Goal: Information Seeking & Learning: Learn about a topic

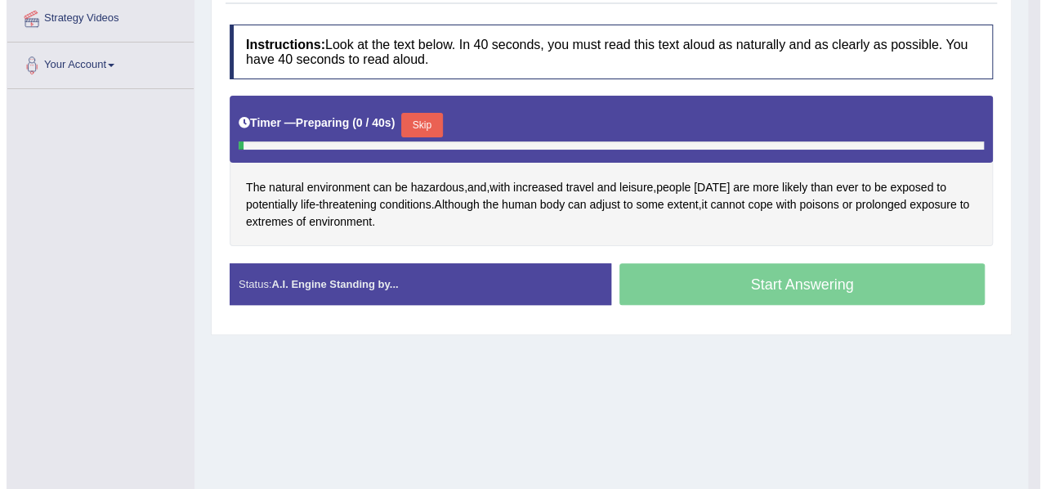
scroll to position [369, 0]
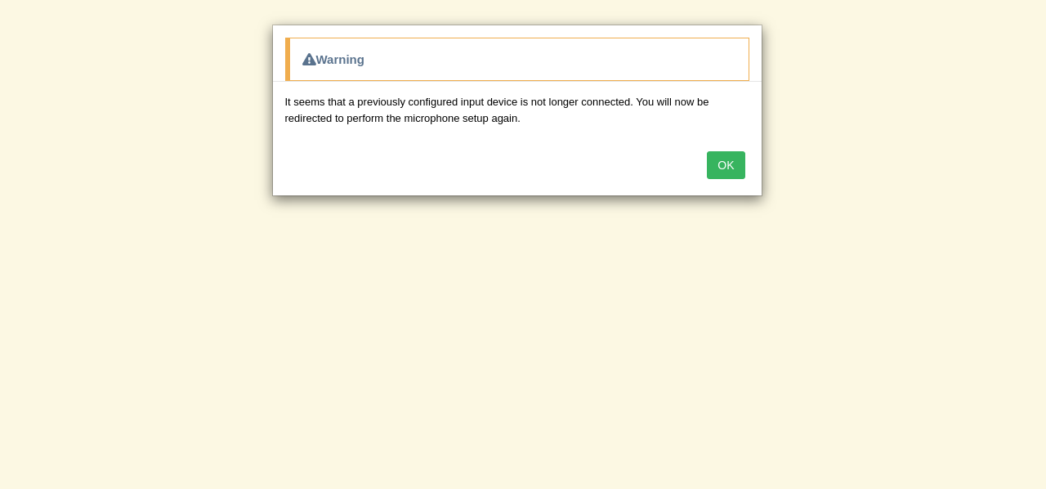
click at [725, 158] on button "OK" at bounding box center [726, 165] width 38 height 28
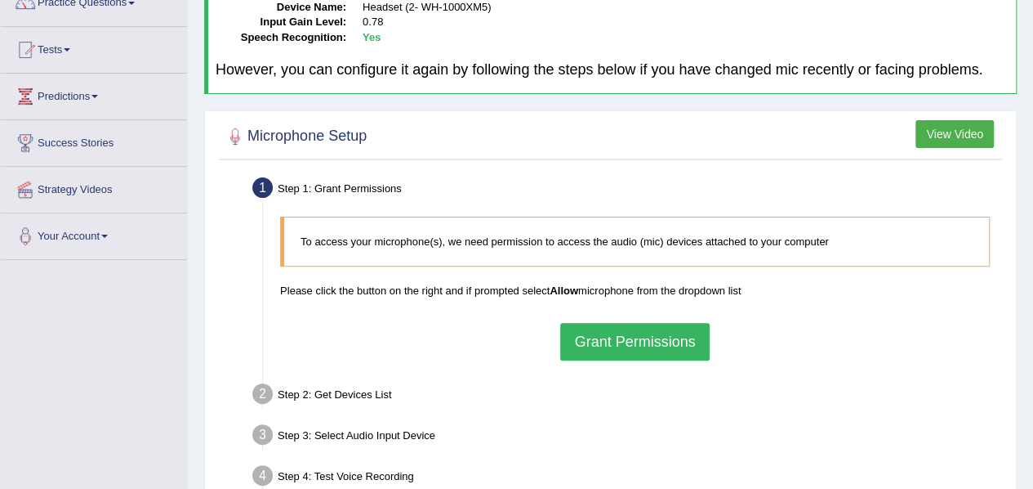
scroll to position [167, 0]
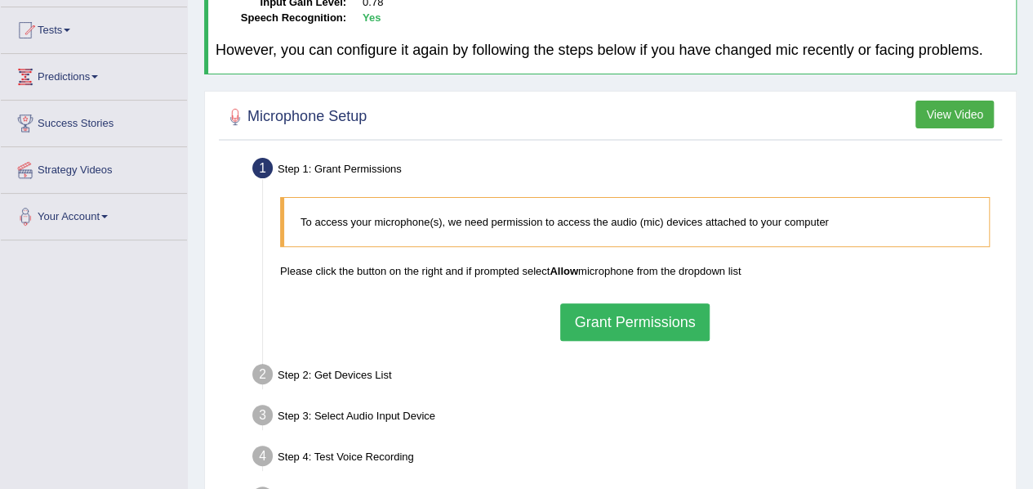
click at [681, 153] on div "Step 1: Grant Permissions" at bounding box center [627, 171] width 764 height 36
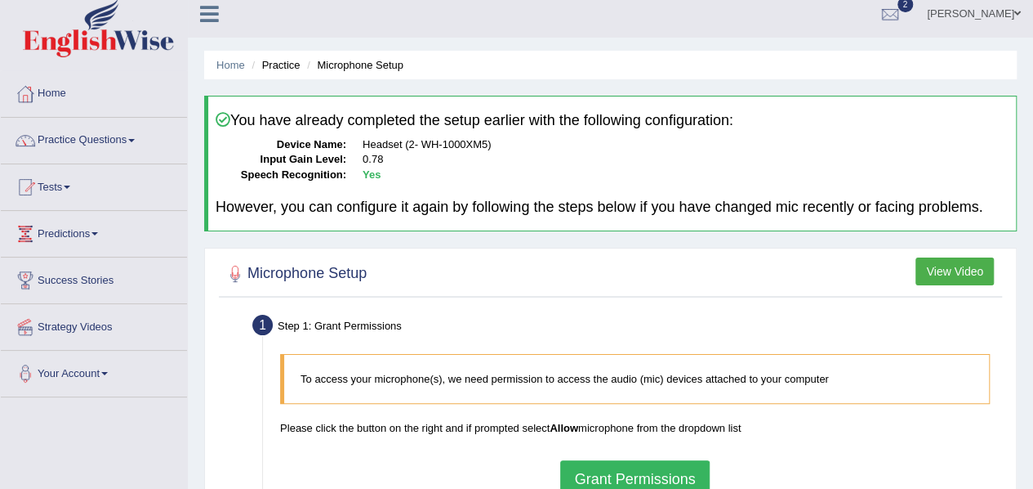
scroll to position [0, 0]
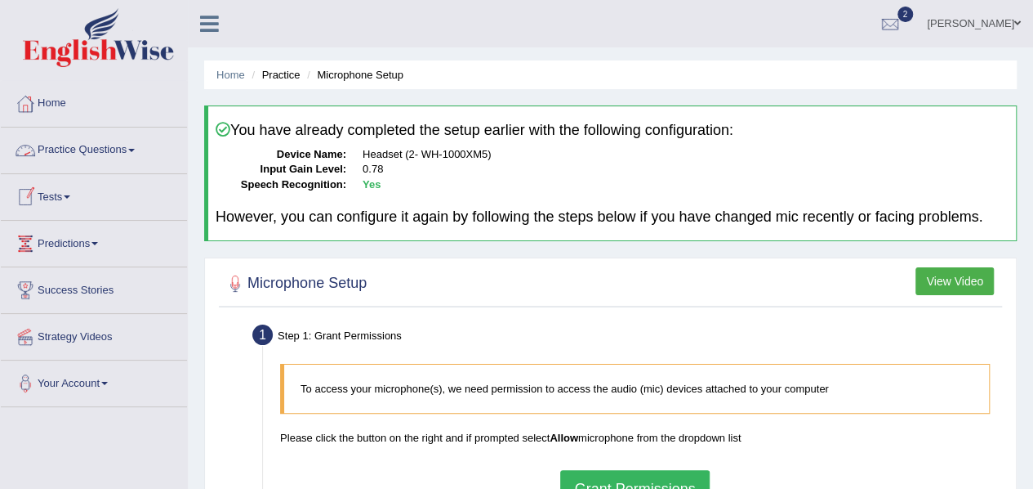
click at [135, 132] on link "Practice Questions" at bounding box center [94, 147] width 186 height 41
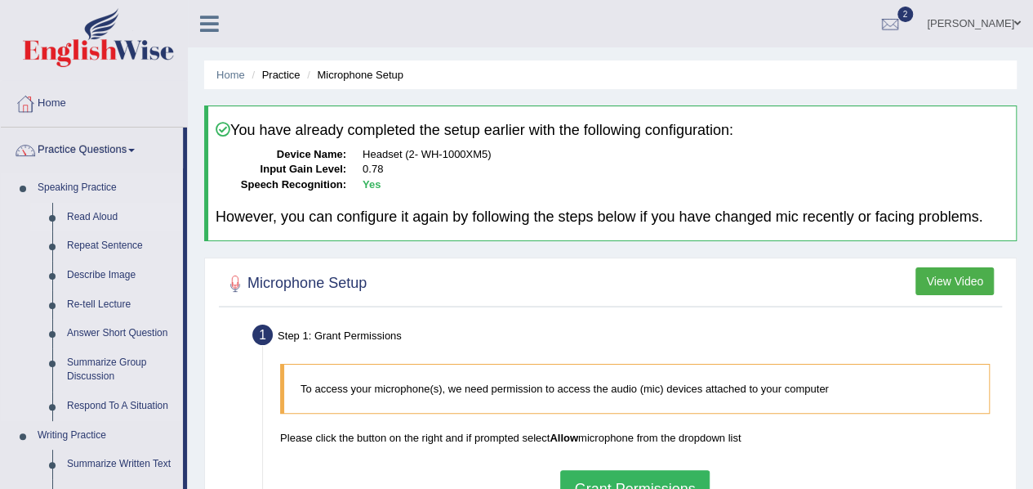
click at [93, 216] on link "Read Aloud" at bounding box center [121, 217] width 123 height 29
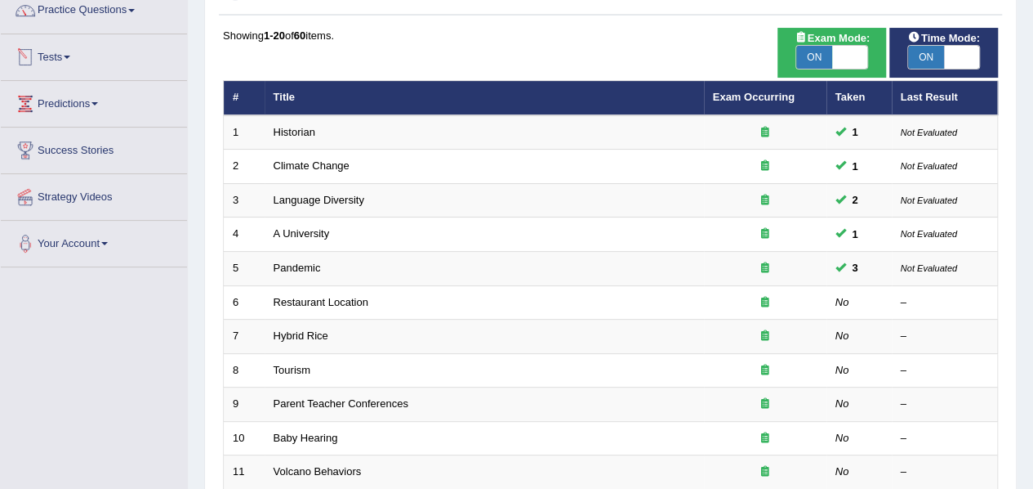
scroll to position [150, 0]
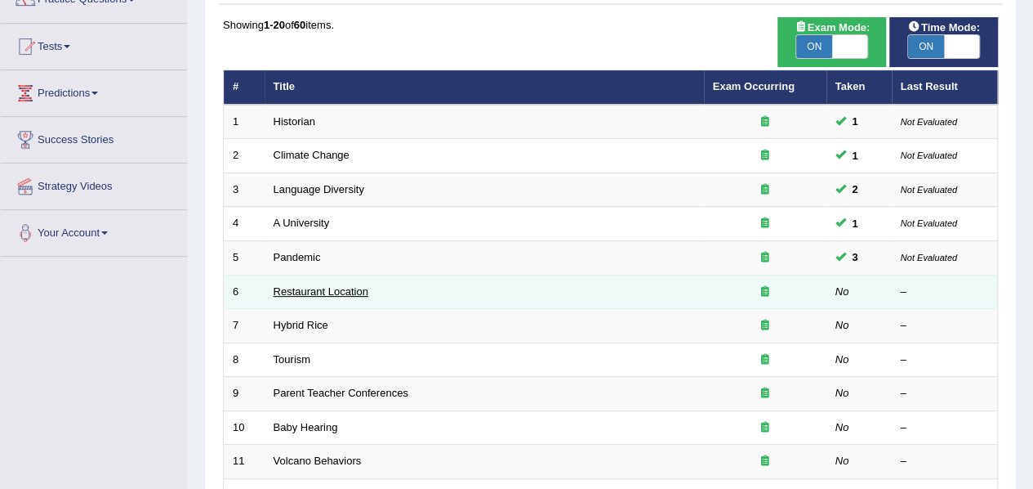
click at [362, 287] on link "Restaurant Location" at bounding box center [321, 291] width 95 height 12
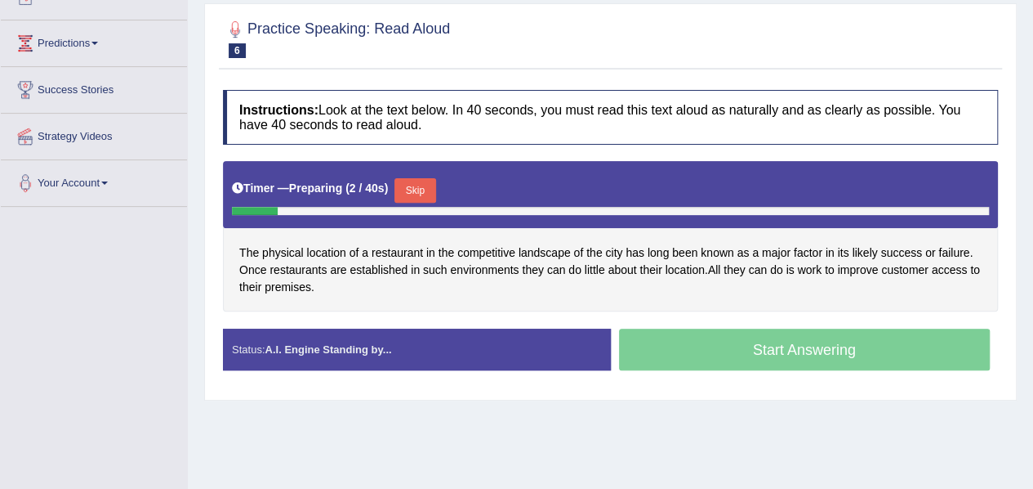
scroll to position [204, 0]
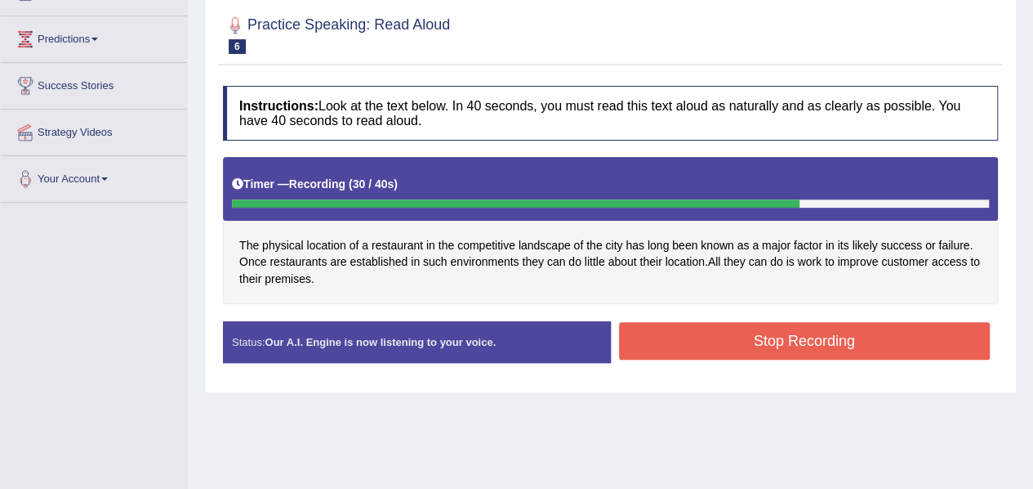
click at [734, 350] on button "Stop Recording" at bounding box center [805, 341] width 372 height 38
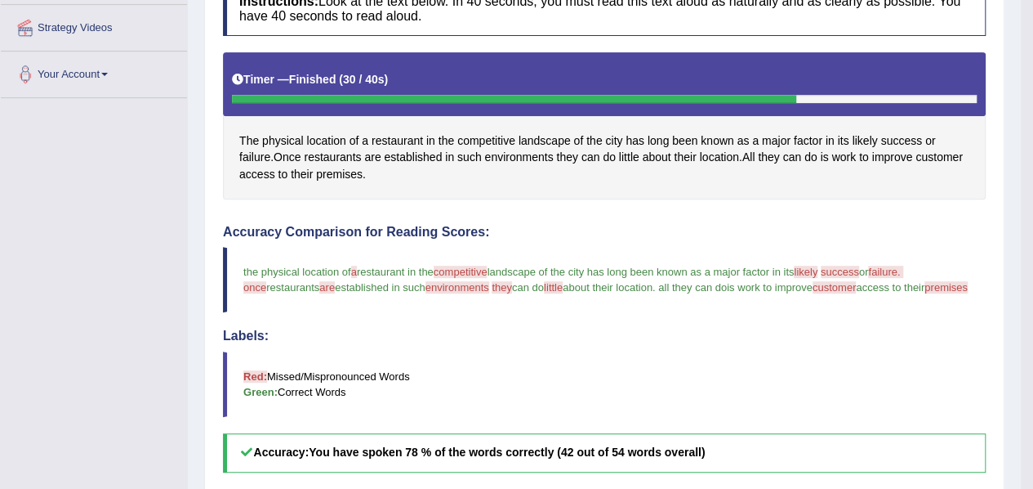
scroll to position [308, 0]
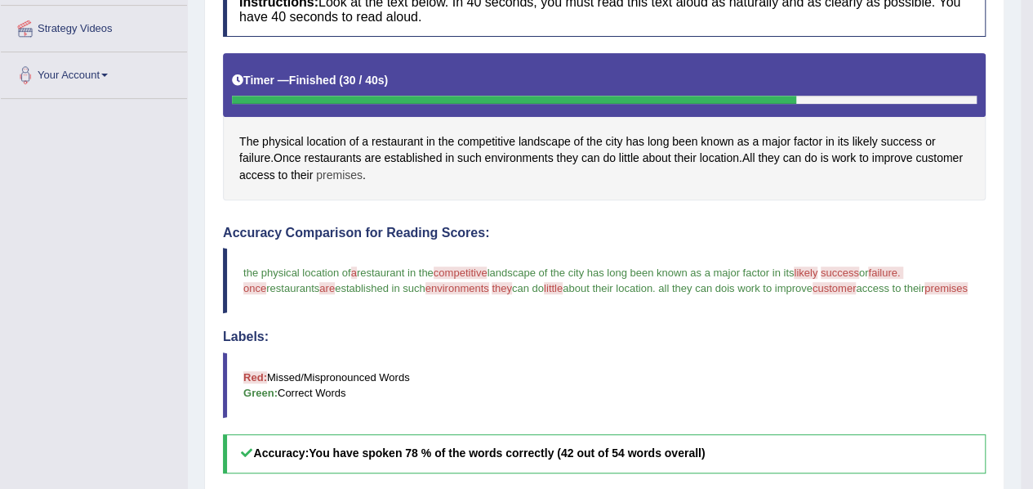
click at [350, 176] on span "premises" at bounding box center [339, 175] width 47 height 17
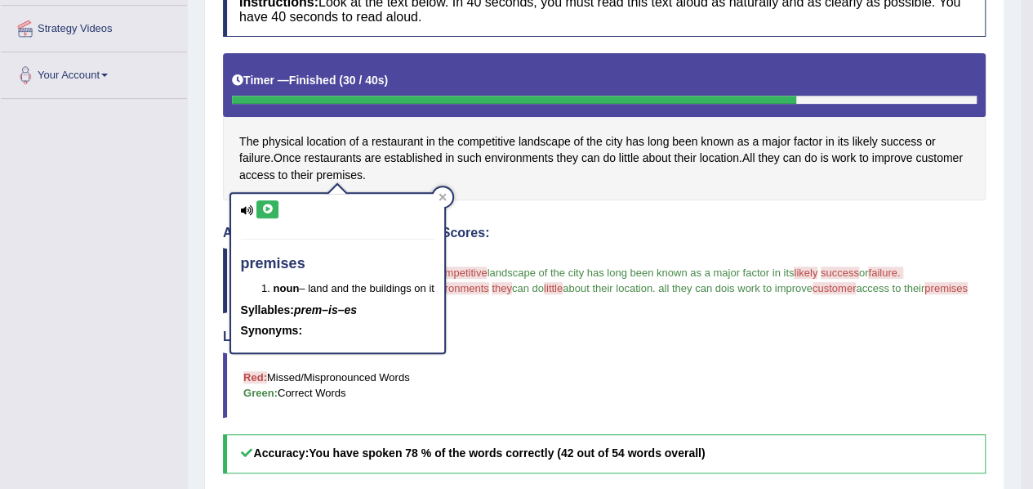
click at [275, 211] on button at bounding box center [268, 209] width 22 height 18
click at [494, 203] on div "Instructions: Look at the text below. In 40 seconds, you must read this text al…" at bounding box center [604, 375] width 771 height 803
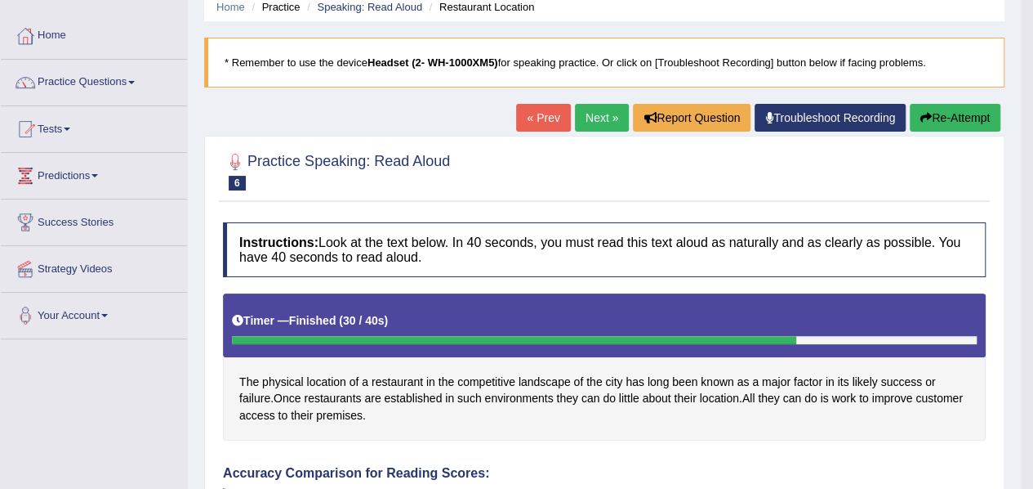
scroll to position [65, 0]
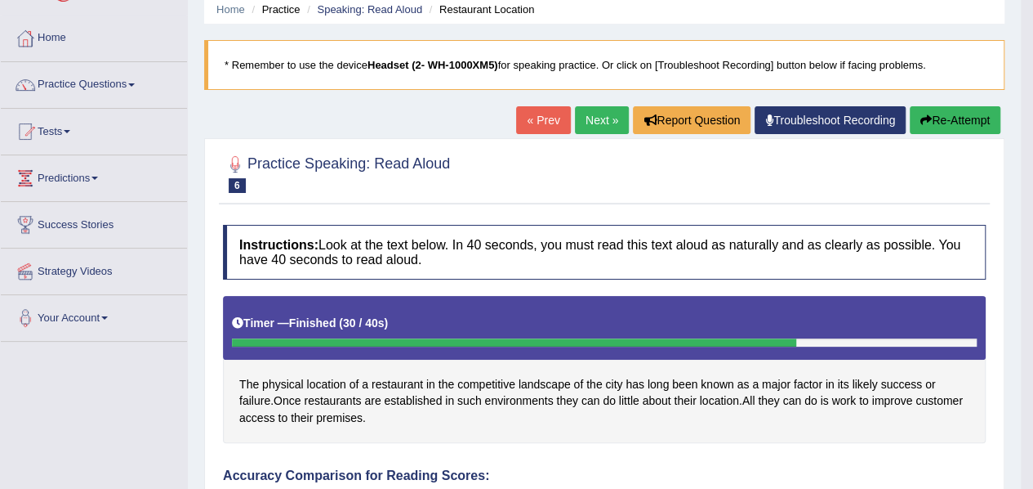
click at [596, 124] on link "Next »" at bounding box center [602, 120] width 54 height 28
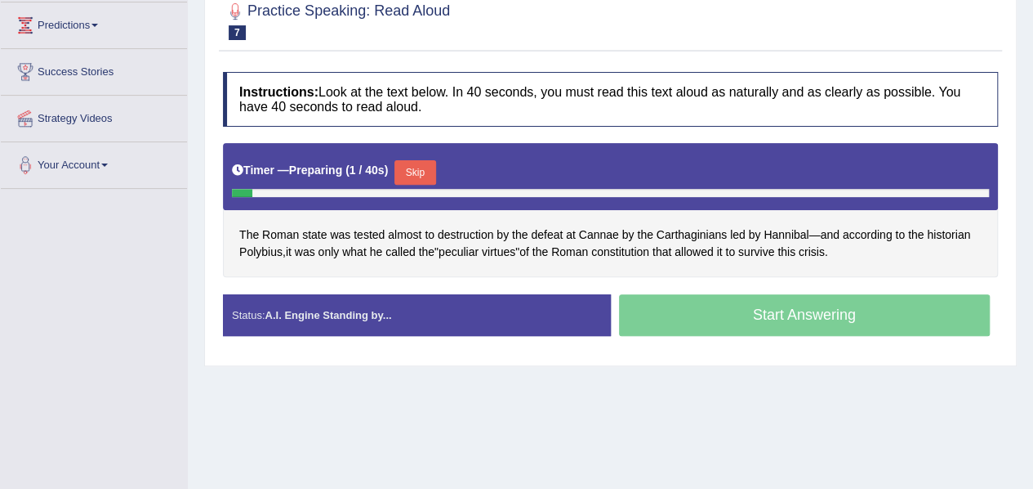
scroll to position [219, 0]
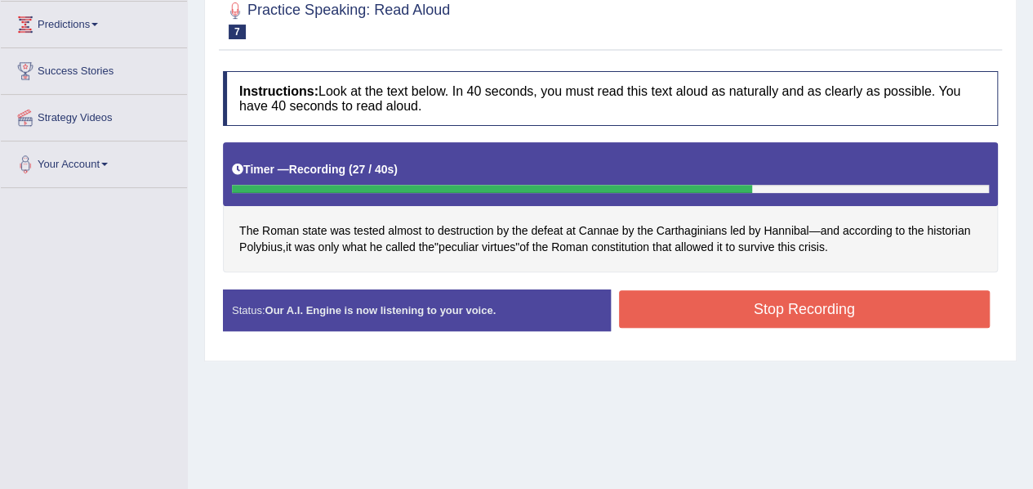
click at [706, 294] on button "Stop Recording" at bounding box center [805, 309] width 372 height 38
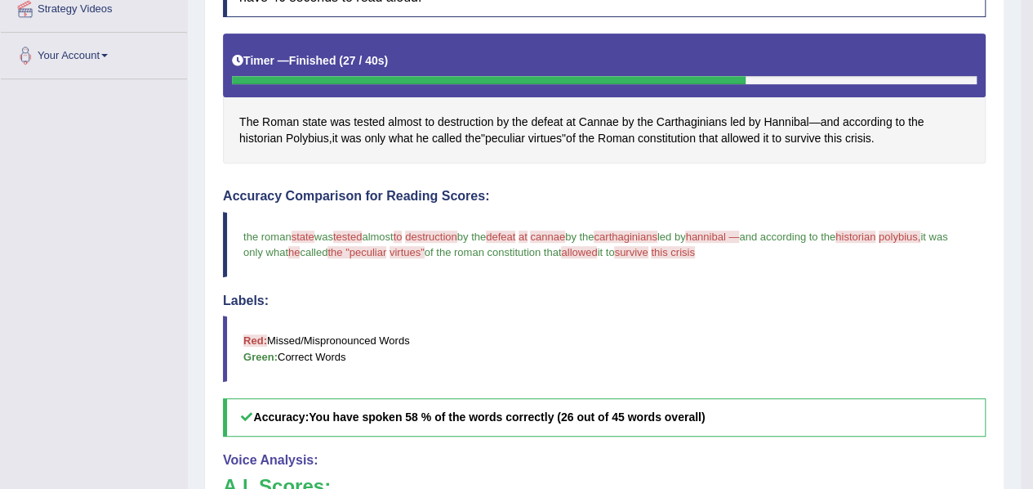
scroll to position [325, 0]
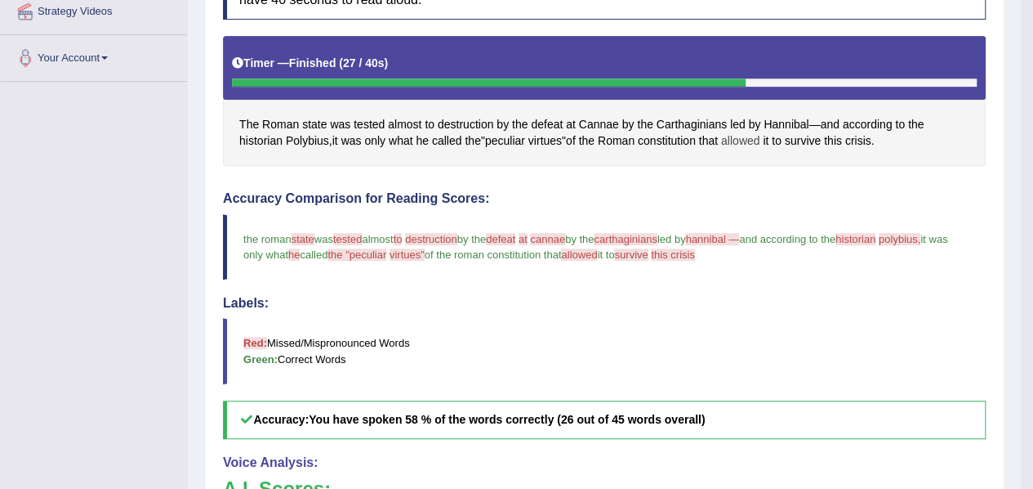
click at [753, 141] on span "allowed" at bounding box center [740, 140] width 38 height 17
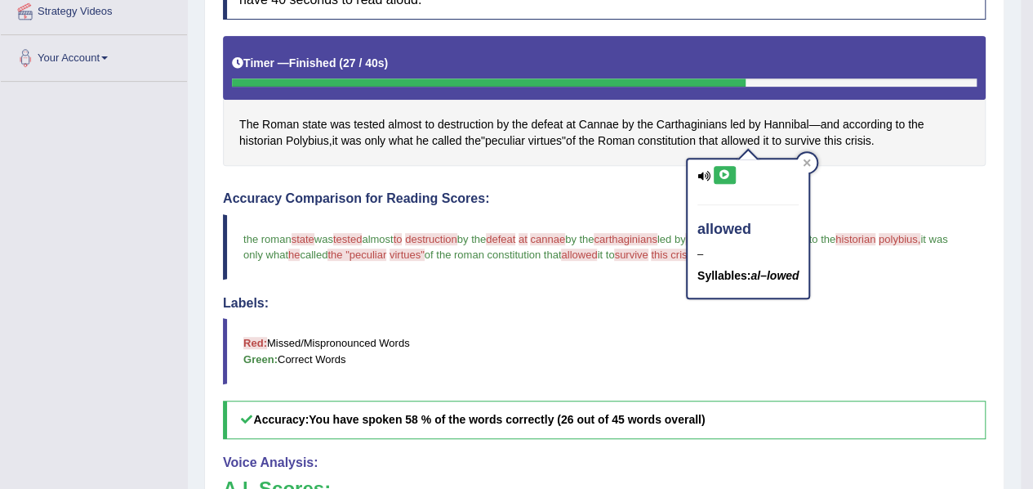
click at [719, 171] on icon at bounding box center [725, 175] width 12 height 10
click at [720, 171] on icon at bounding box center [725, 175] width 12 height 10
click at [475, 121] on span "destruction" at bounding box center [466, 124] width 56 height 17
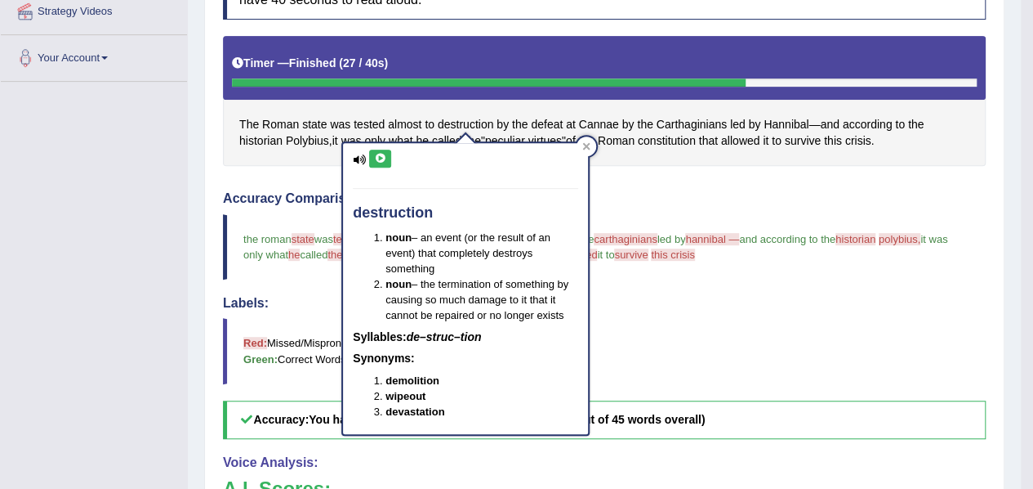
click at [382, 159] on icon at bounding box center [380, 159] width 12 height 10
click at [747, 352] on blockquote "Red: Missed/Mispronounced Words Green: Correct Words" at bounding box center [604, 350] width 763 height 65
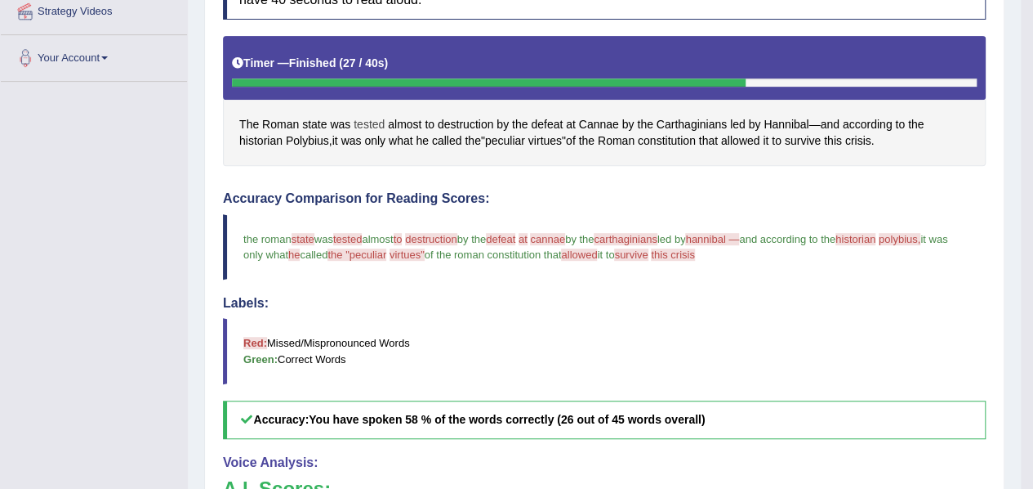
click at [371, 116] on span "tested" at bounding box center [369, 124] width 31 height 17
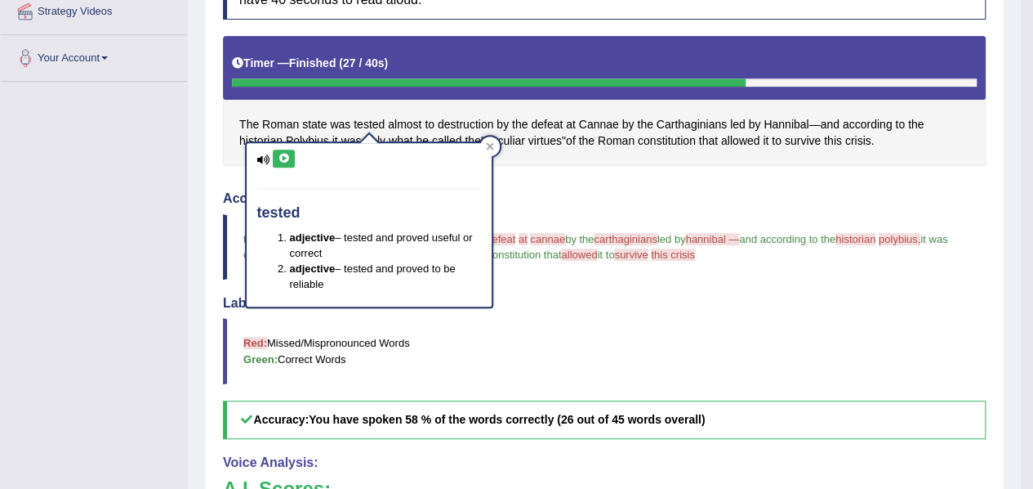
click at [288, 150] on button at bounding box center [284, 159] width 22 height 18
click at [521, 331] on blockquote "Red: Missed/Mispronounced Words Green: Correct Words" at bounding box center [604, 350] width 763 height 65
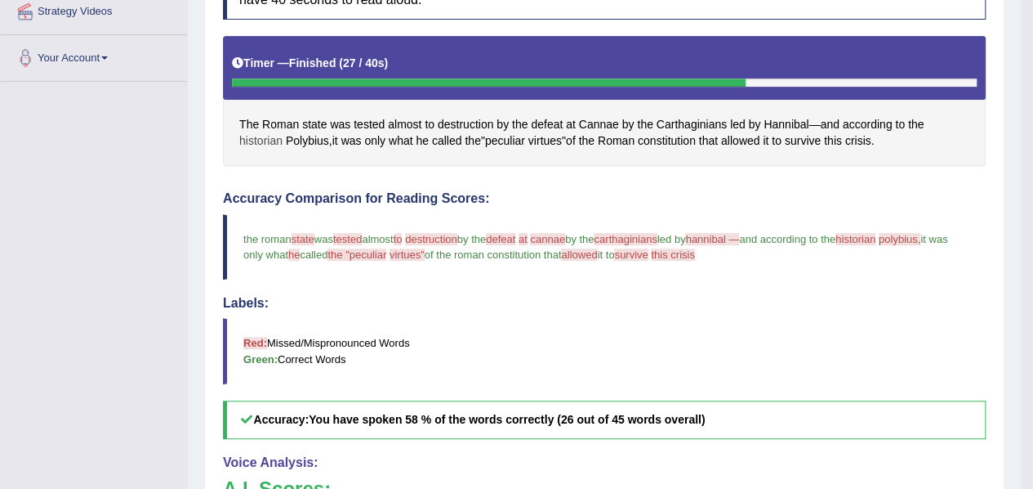
click at [258, 141] on span "historian" at bounding box center [260, 140] width 43 height 17
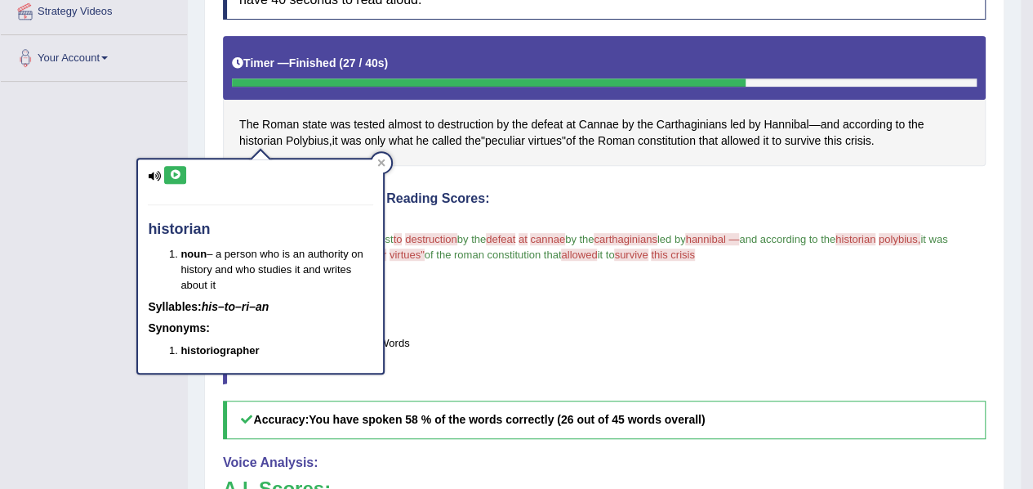
click at [173, 179] on button at bounding box center [175, 175] width 22 height 18
click at [306, 141] on span "Polybius" at bounding box center [307, 140] width 43 height 17
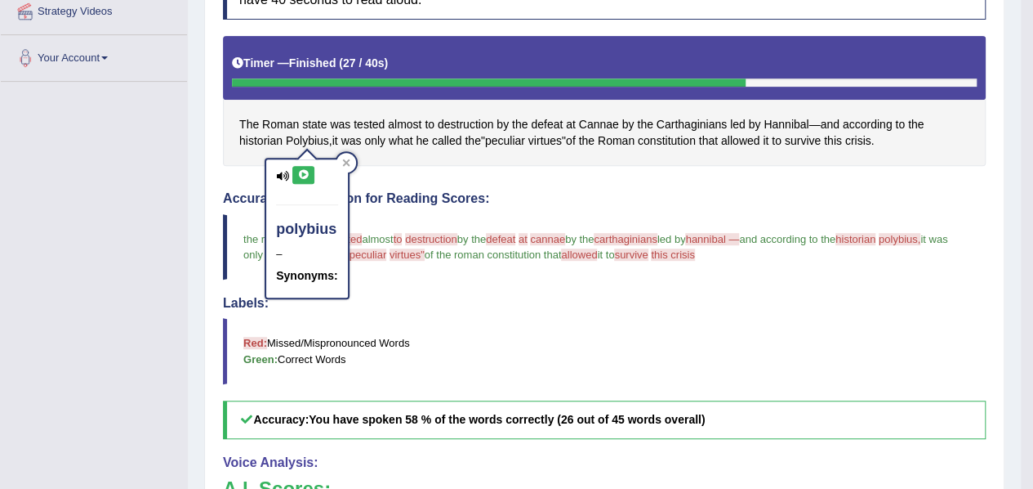
click at [299, 174] on icon at bounding box center [303, 175] width 12 height 10
click at [431, 333] on blockquote "Red: Missed/Mispronounced Words Green: Correct Words" at bounding box center [604, 350] width 763 height 65
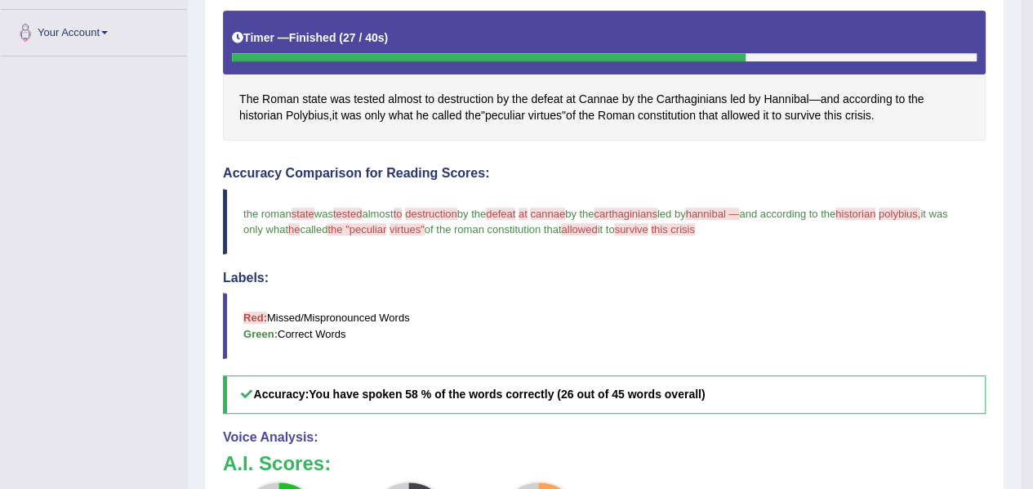
scroll to position [351, 0]
click at [864, 118] on span "crisis" at bounding box center [859, 114] width 26 height 17
click at [868, 114] on span "crisis" at bounding box center [859, 114] width 26 height 17
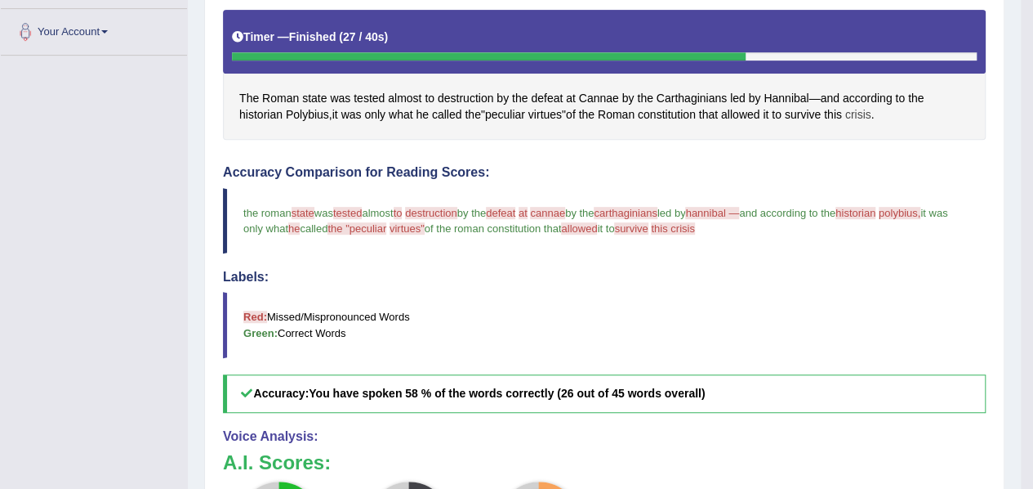
click at [868, 114] on span "crisis" at bounding box center [859, 114] width 26 height 17
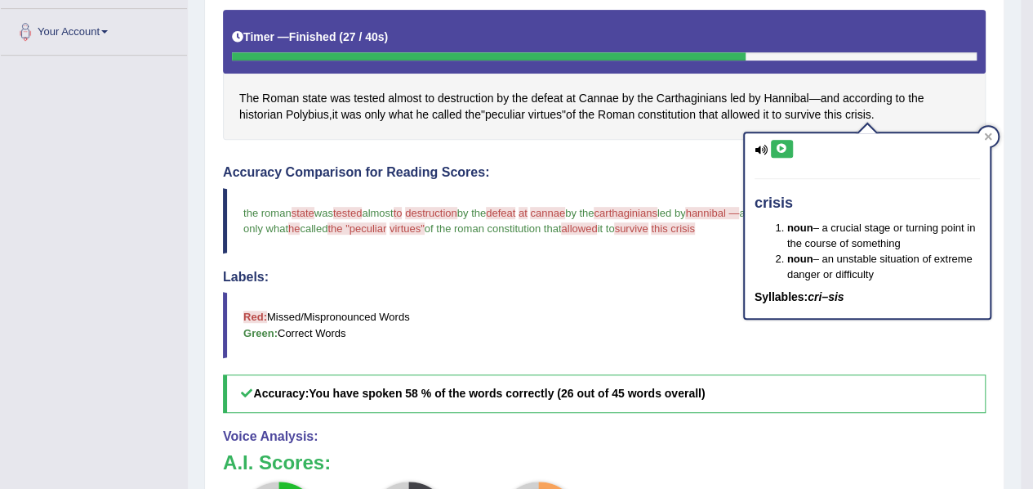
click at [775, 158] on div "crisis noun – a crucial stage or turning point in the course of something noun …" at bounding box center [867, 225] width 245 height 185
click at [779, 153] on button at bounding box center [782, 149] width 22 height 18
click at [786, 145] on icon at bounding box center [782, 149] width 12 height 10
click at [710, 147] on div "Instructions: Look at the text below. In 40 seconds, you must read this text al…" at bounding box center [604, 324] width 771 height 787
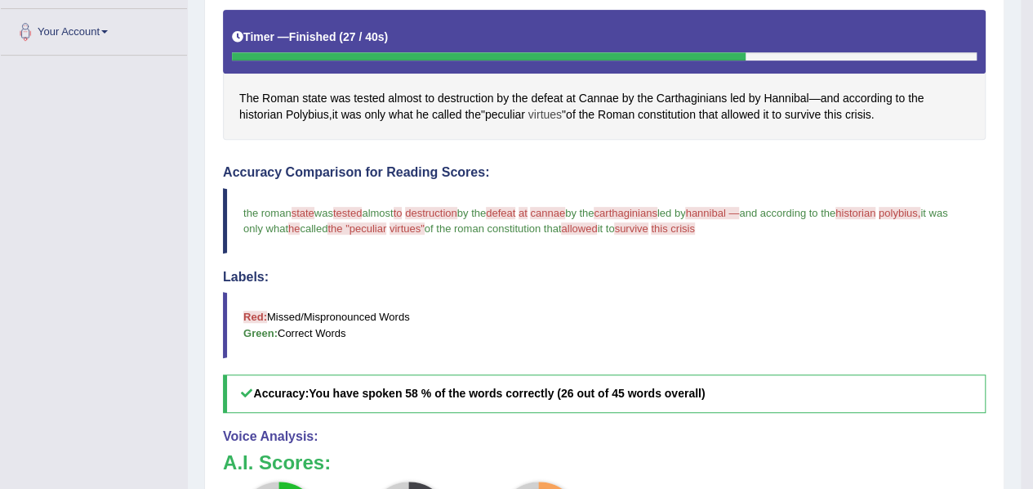
click at [553, 113] on span "virtues" at bounding box center [545, 114] width 33 height 17
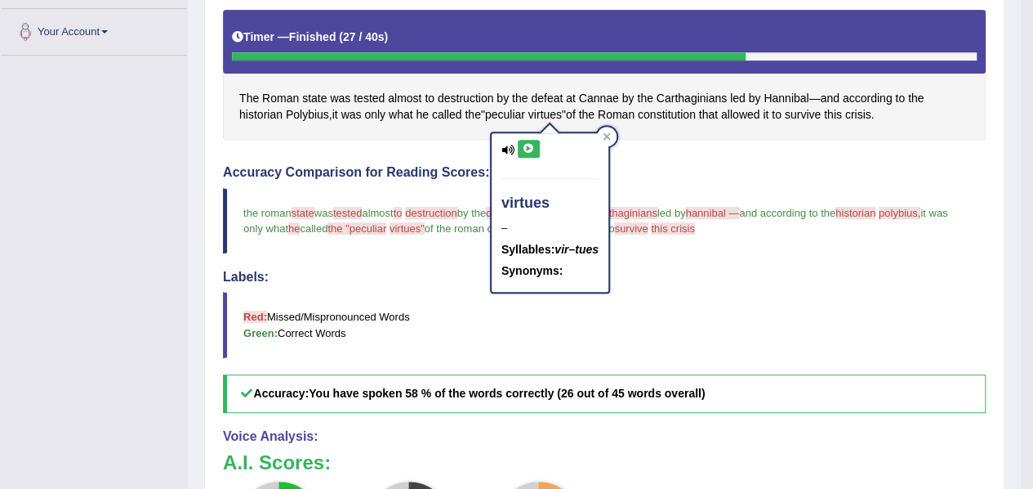
click at [523, 146] on icon at bounding box center [529, 149] width 12 height 10
click at [475, 130] on div "The Roman state was tested almost to destruction by the defeat at Cannae by the…" at bounding box center [604, 75] width 763 height 130
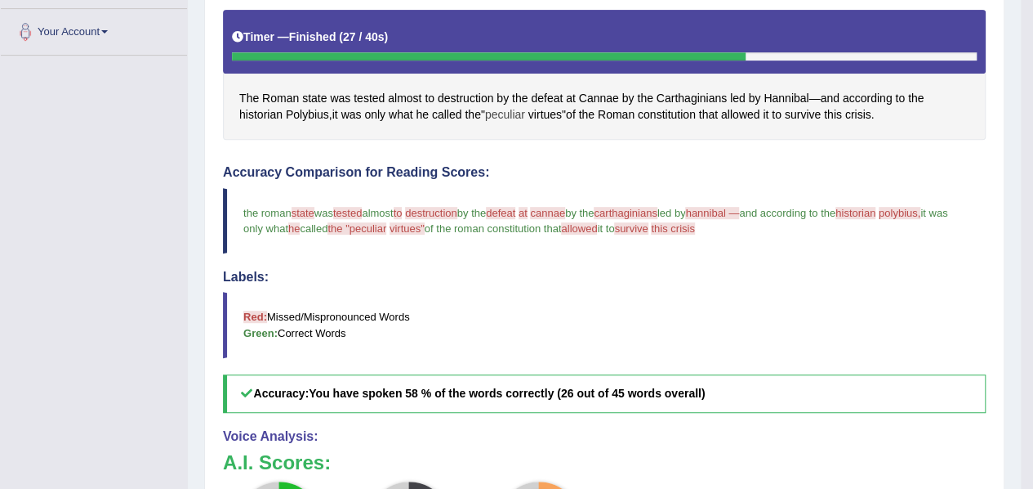
click at [508, 114] on span "peculiar" at bounding box center [505, 114] width 40 height 17
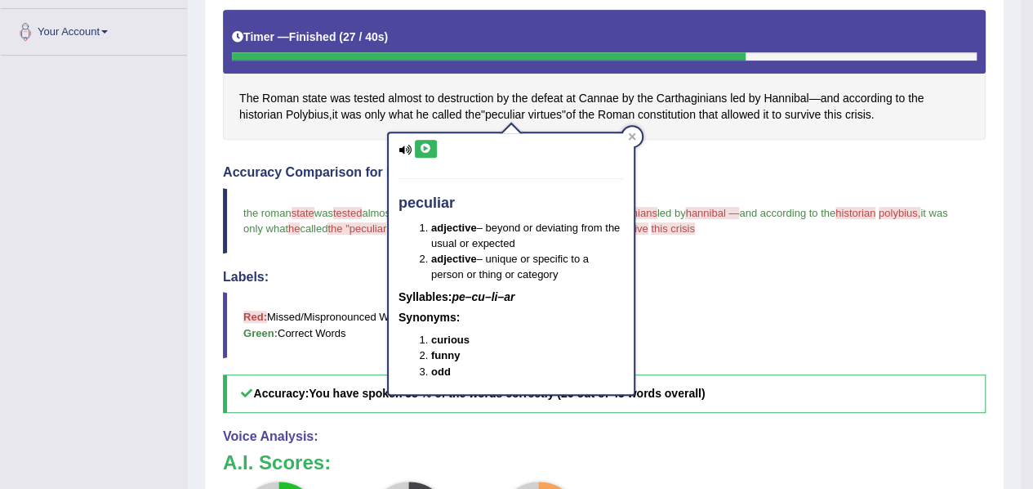
click at [428, 153] on button at bounding box center [426, 149] width 22 height 18
click at [176, 190] on div "Toggle navigation Home Practice Questions Speaking Practice Read Aloud Repeat S…" at bounding box center [510, 210] width 1021 height 1123
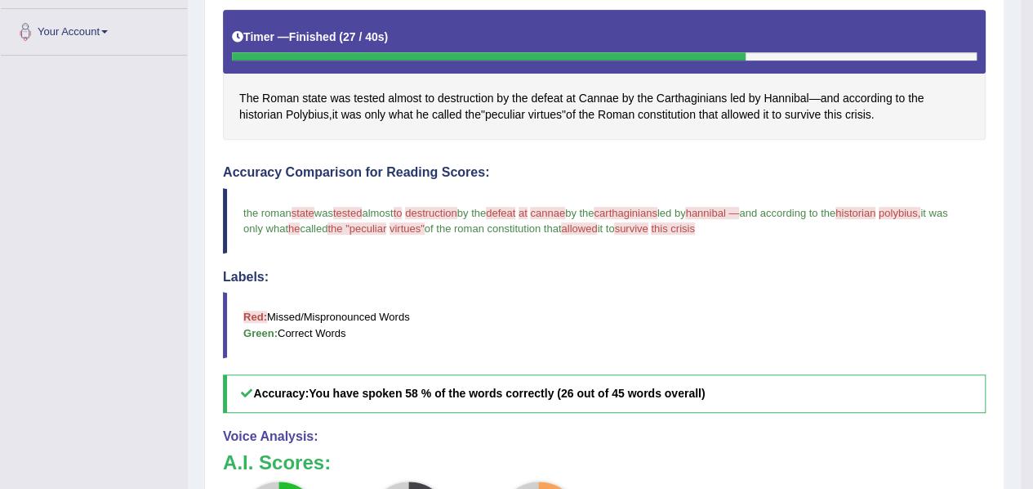
click at [449, 292] on blockquote "Red: Missed/Mispronounced Words Green: Correct Words" at bounding box center [604, 324] width 763 height 65
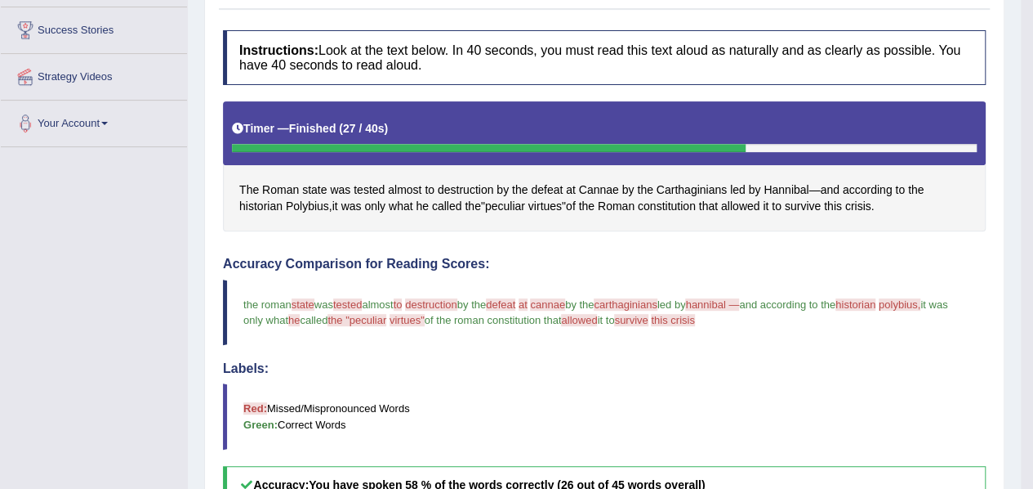
scroll to position [263, 0]
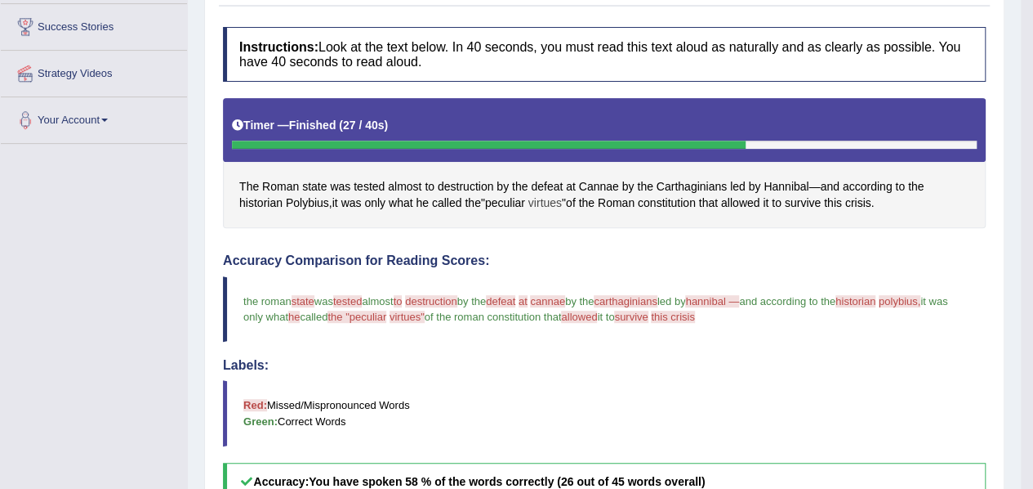
click at [551, 200] on span "virtues" at bounding box center [545, 202] width 33 height 17
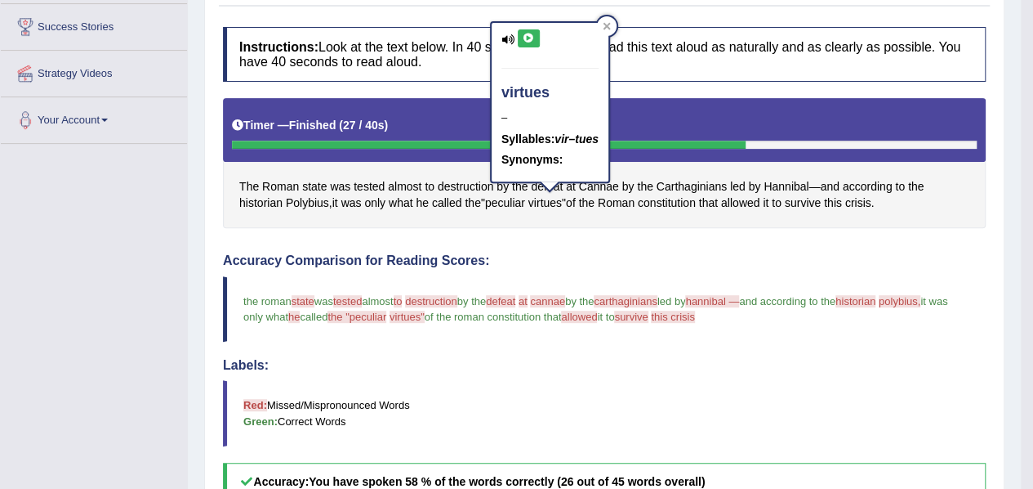
click at [529, 30] on button at bounding box center [529, 38] width 22 height 18
click at [600, 245] on div "Instructions: Look at the text below. In 40 seconds, you must read this text al…" at bounding box center [604, 412] width 771 height 787
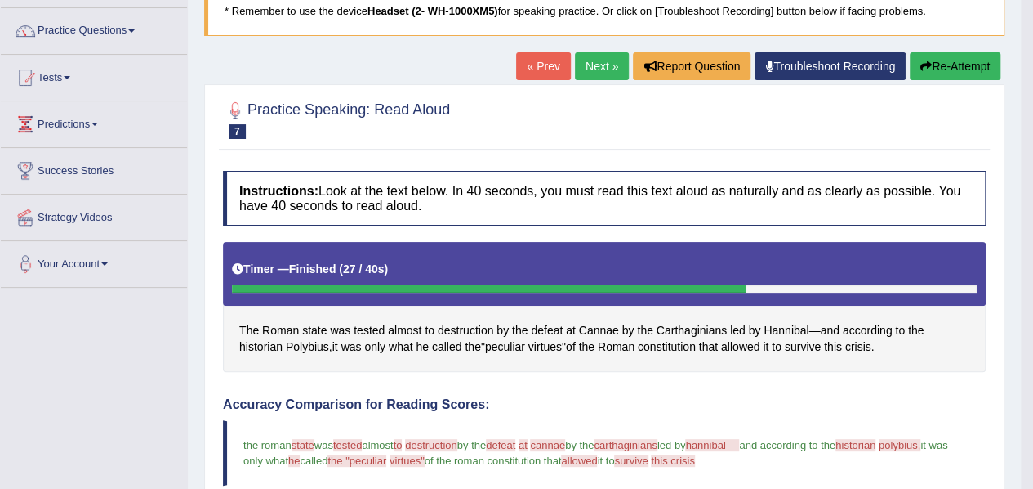
scroll to position [116, 0]
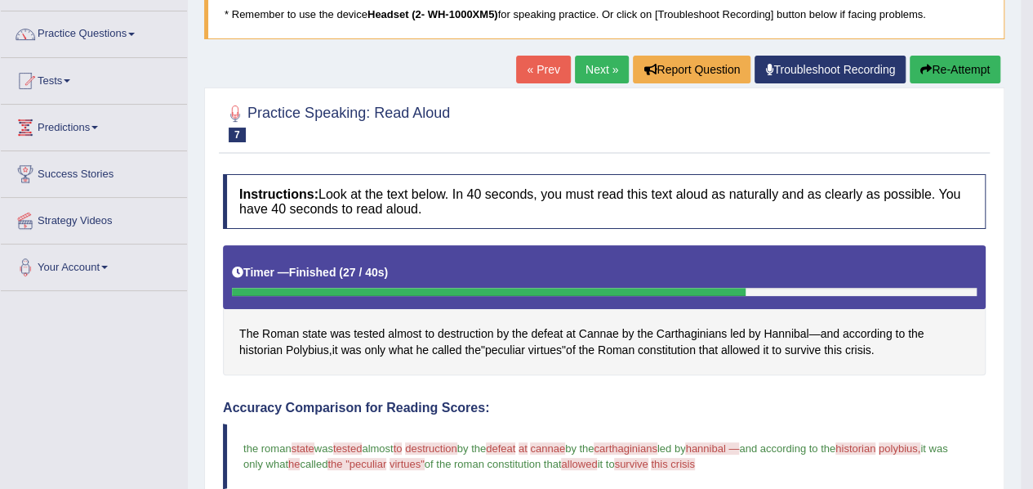
click at [597, 68] on link "Next »" at bounding box center [602, 70] width 54 height 28
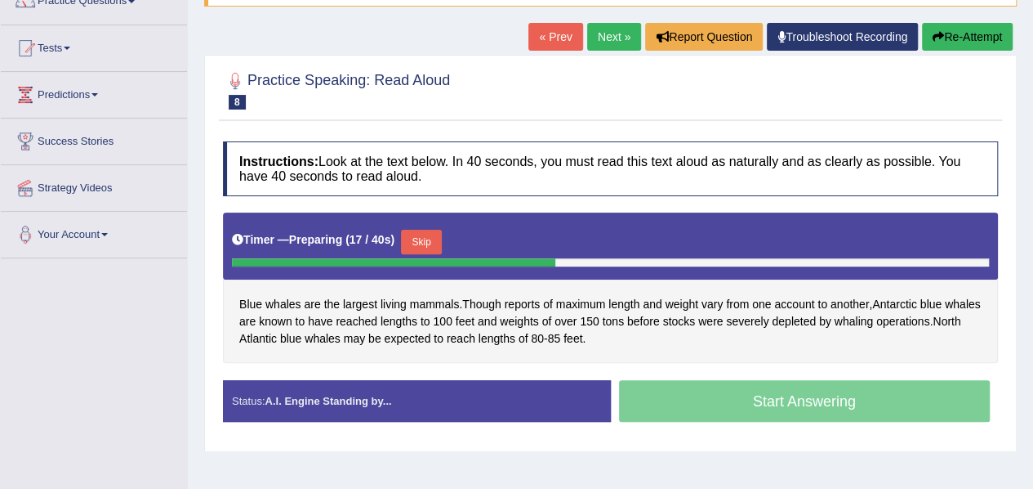
click at [665, 355] on div "Blue whales are the largest living mammals . Though reports of maximum length a…" at bounding box center [610, 287] width 775 height 150
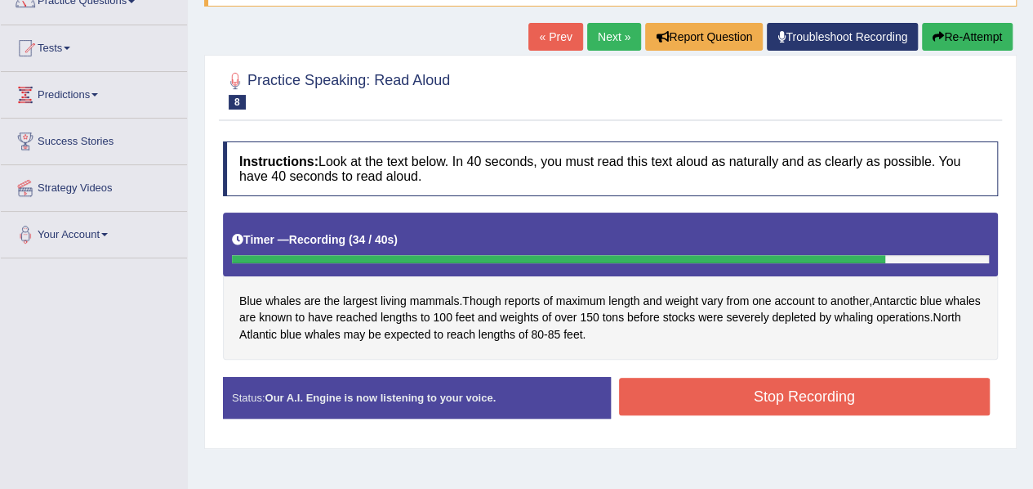
click at [681, 383] on button "Stop Recording" at bounding box center [805, 396] width 372 height 38
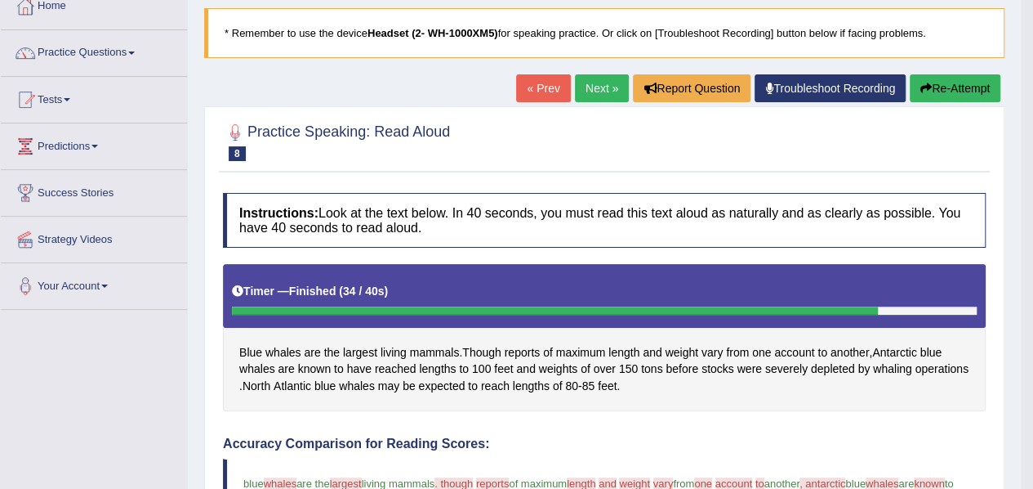
scroll to position [96, 0]
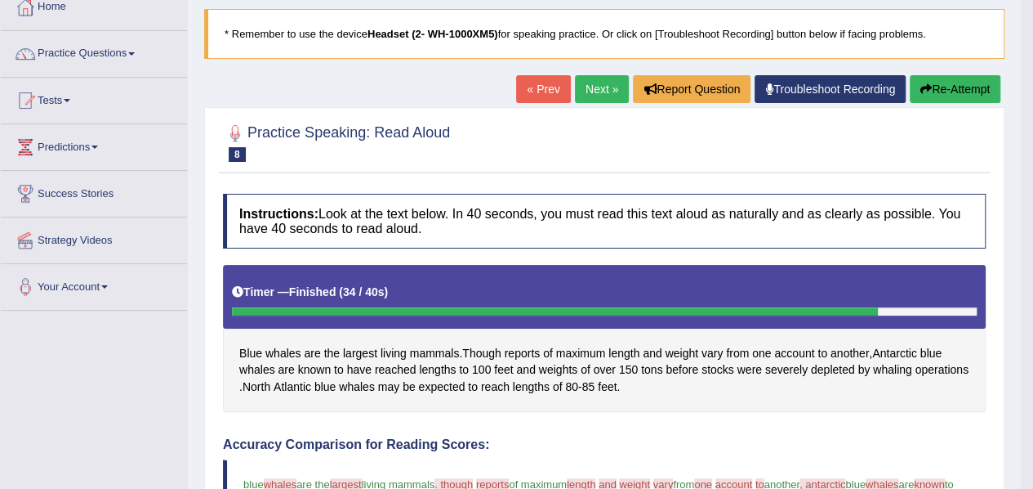
click at [947, 94] on button "Re-Attempt" at bounding box center [955, 89] width 91 height 28
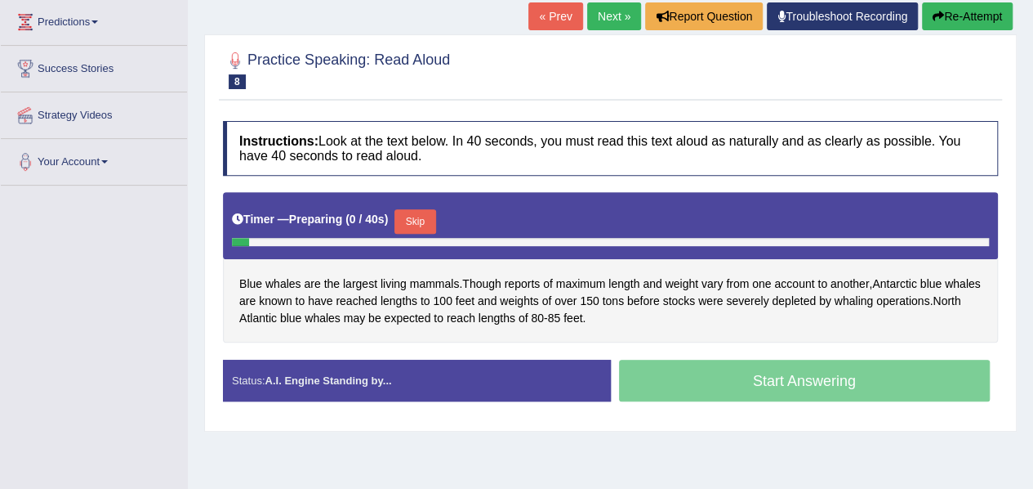
scroll to position [222, 0]
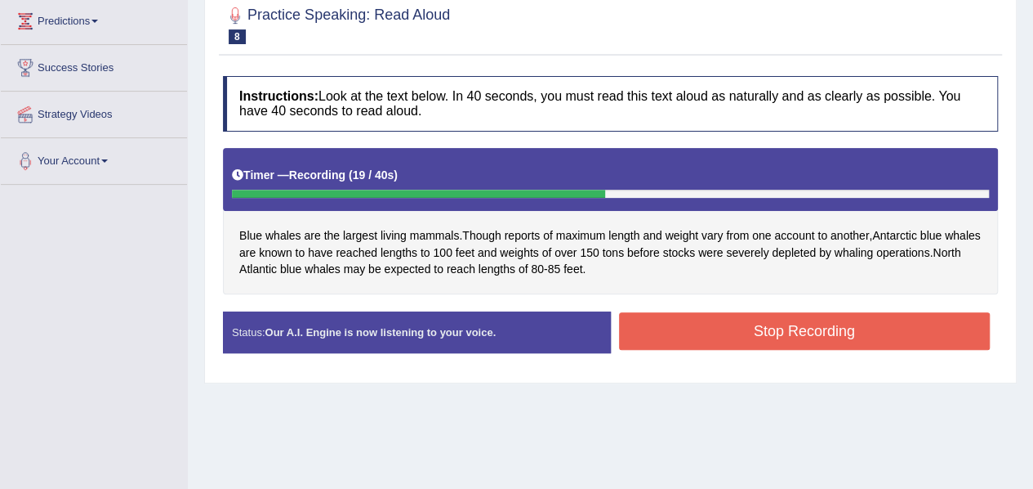
click at [878, 341] on button "Stop Recording" at bounding box center [805, 331] width 372 height 38
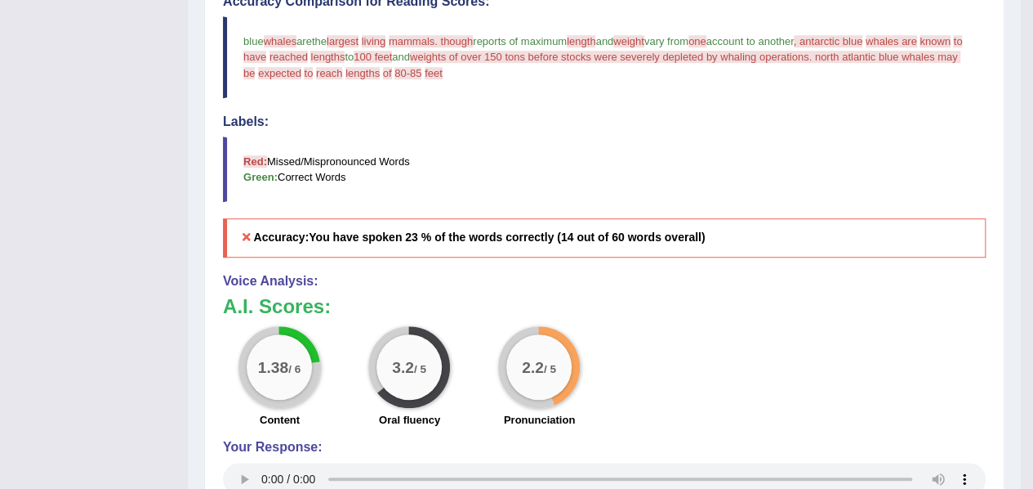
scroll to position [548, 0]
click at [538, 411] on label "Pronunciation" at bounding box center [539, 419] width 71 height 16
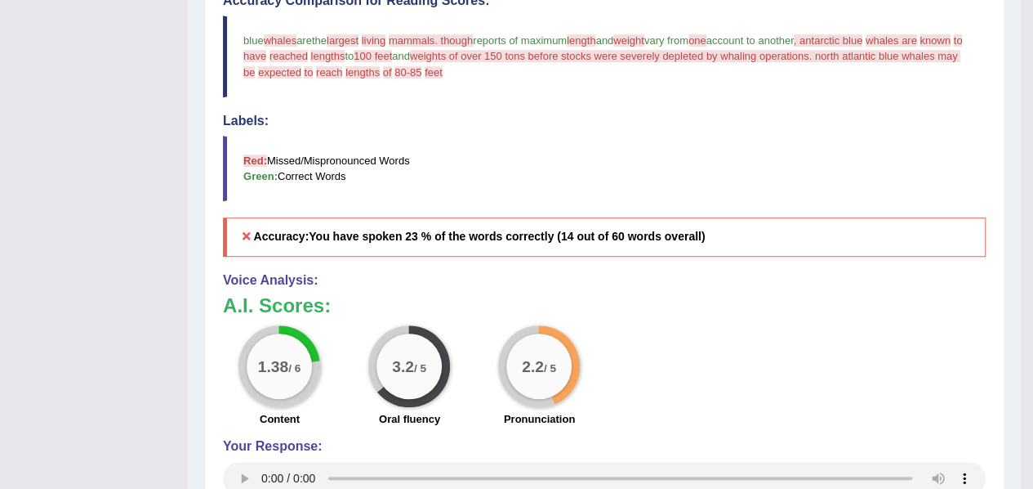
click at [538, 411] on label "Pronunciation" at bounding box center [539, 419] width 71 height 16
drag, startPoint x: 548, startPoint y: 413, endPoint x: 483, endPoint y: 413, distance: 65.4
click at [483, 413] on div "Pronunciation" at bounding box center [540, 421] width 114 height 20
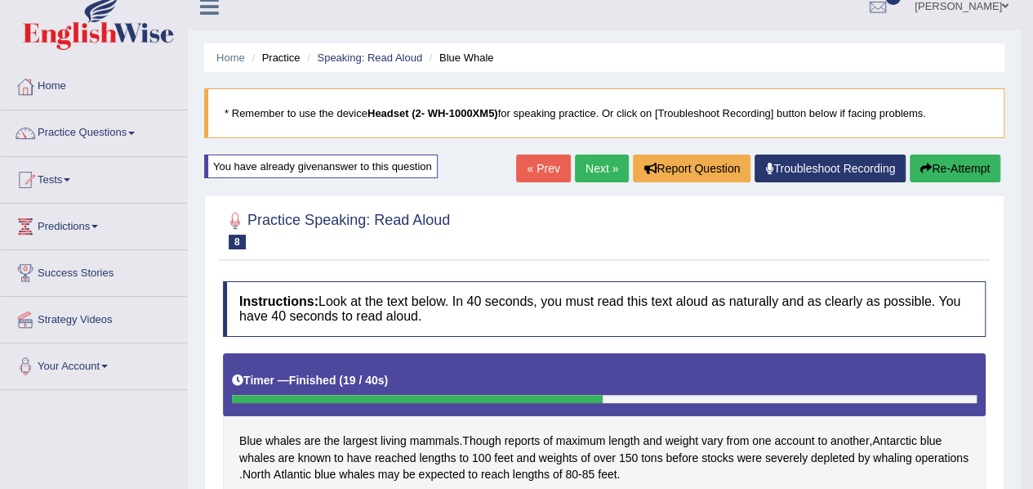
scroll to position [15, 0]
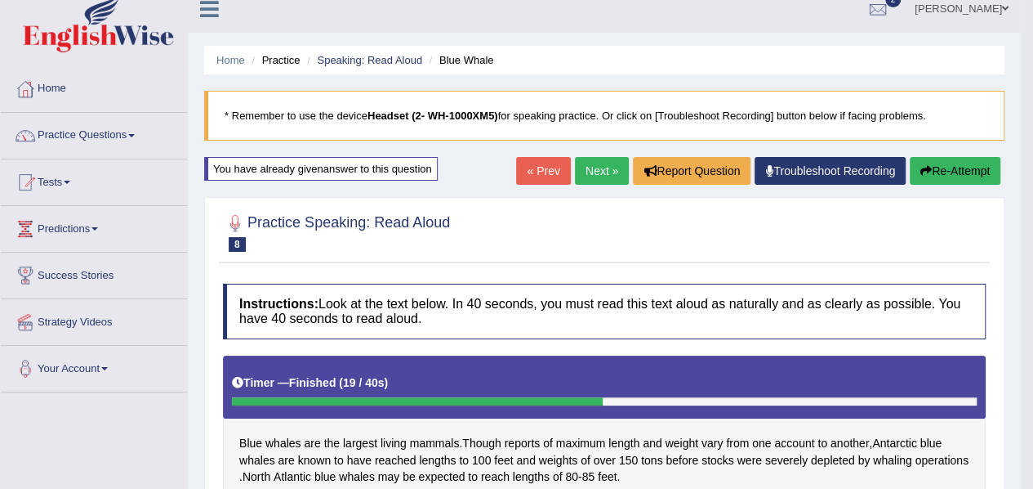
click at [602, 164] on link "Next »" at bounding box center [602, 171] width 54 height 28
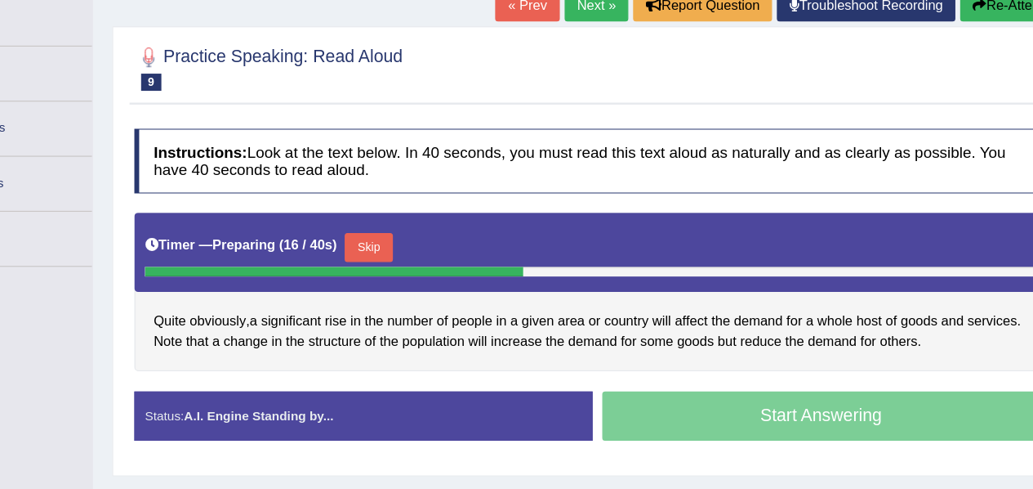
scroll to position [140, 0]
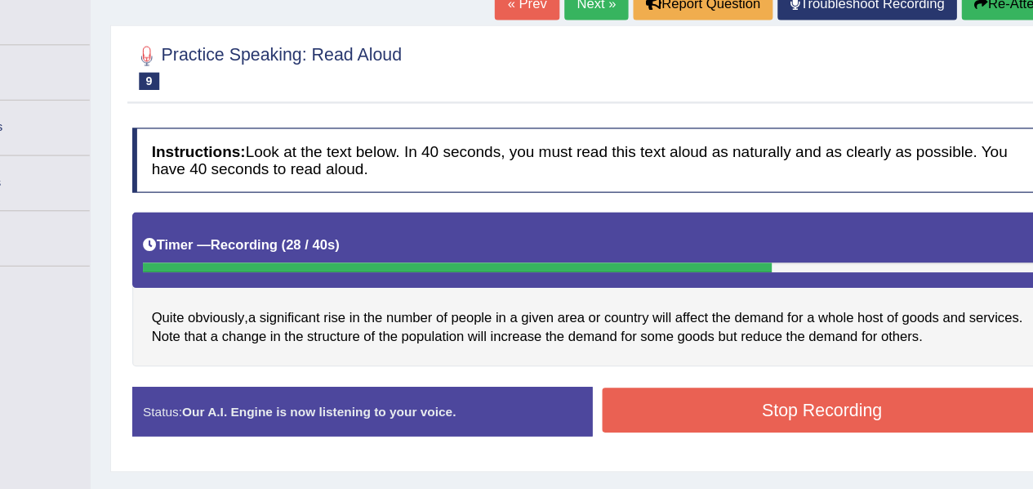
click at [825, 373] on button "Stop Recording" at bounding box center [805, 387] width 372 height 38
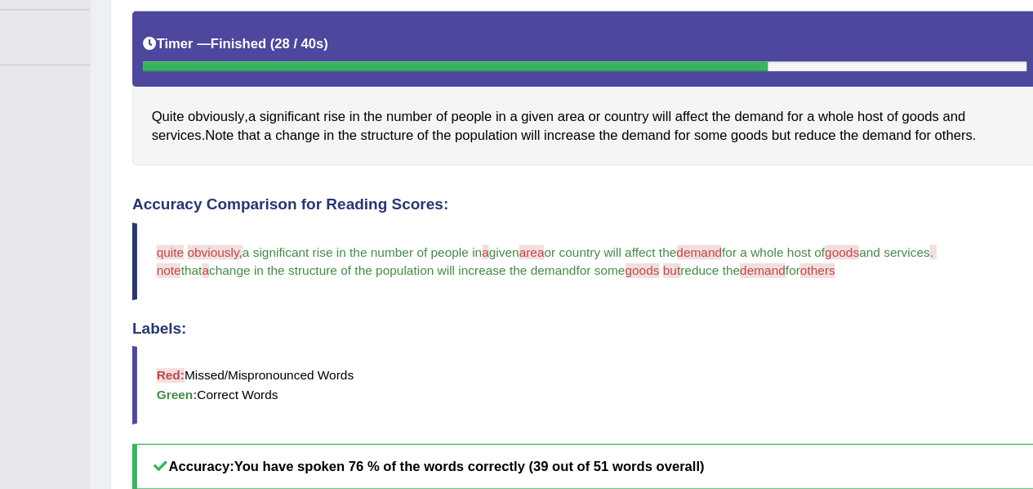
scroll to position [351, 0]
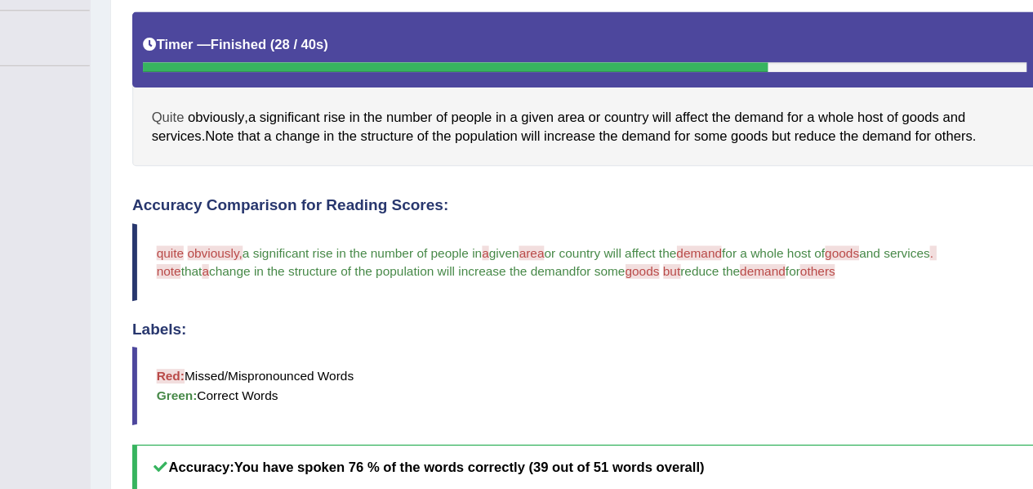
click at [257, 90] on span "Quite" at bounding box center [252, 98] width 27 height 17
click at [257, 96] on span "Quite" at bounding box center [252, 98] width 27 height 17
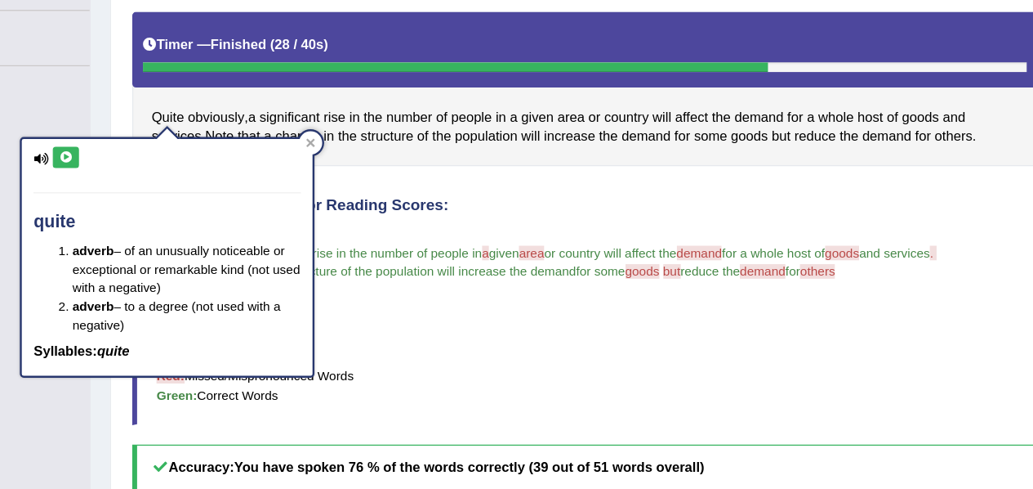
click at [164, 137] on button at bounding box center [167, 132] width 22 height 18
click at [440, 241] on blockquote "quite kuwait obviously, absolutely a significant rise in the number of people i…" at bounding box center [604, 220] width 763 height 65
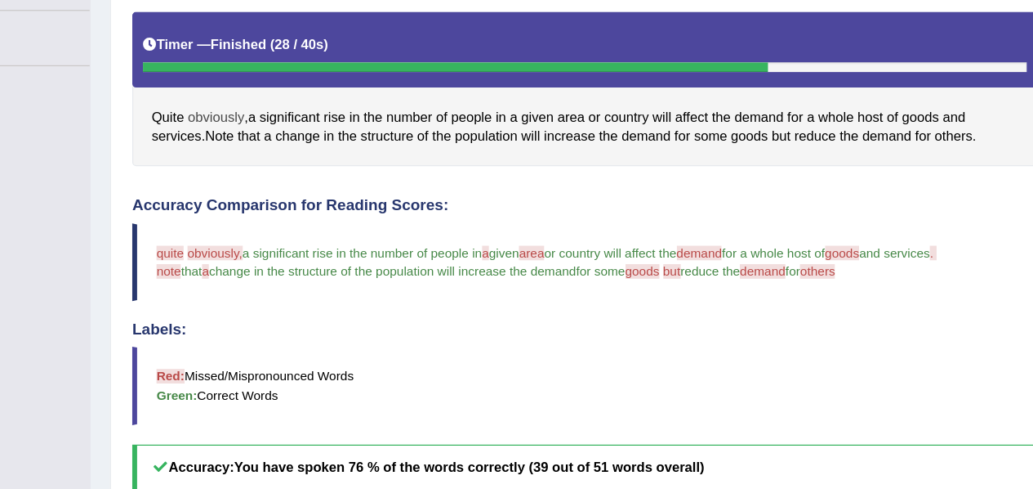
click at [299, 98] on span "obviously" at bounding box center [293, 98] width 47 height 17
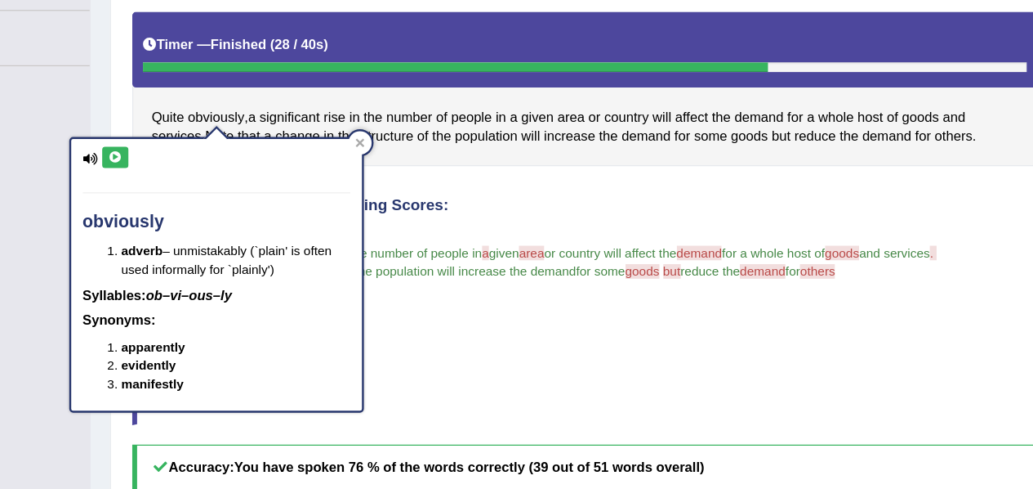
click at [208, 136] on button at bounding box center [209, 132] width 22 height 18
click at [459, 261] on div "Accuracy Comparison for Reading Scores: quite kuwait obviously, absolutely a si…" at bounding box center [604, 289] width 763 height 248
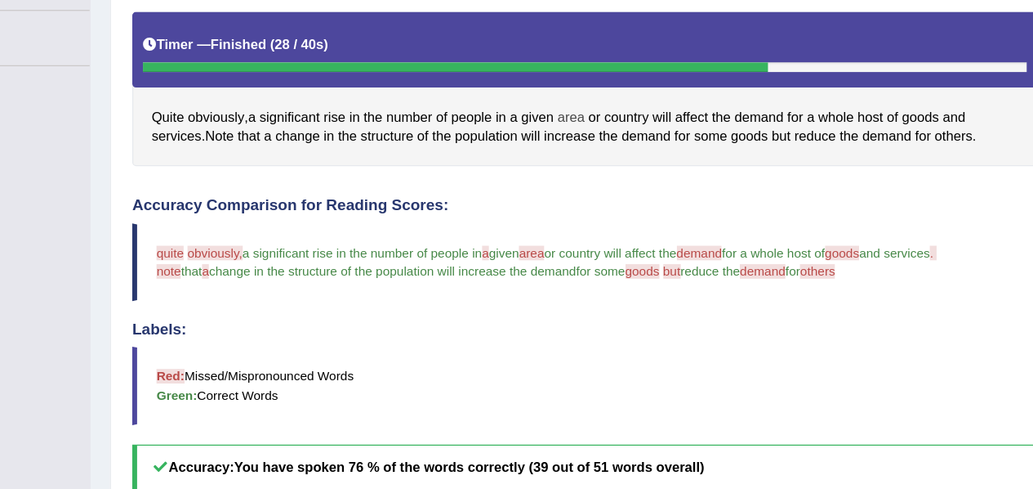
click at [594, 96] on span "area" at bounding box center [593, 98] width 23 height 17
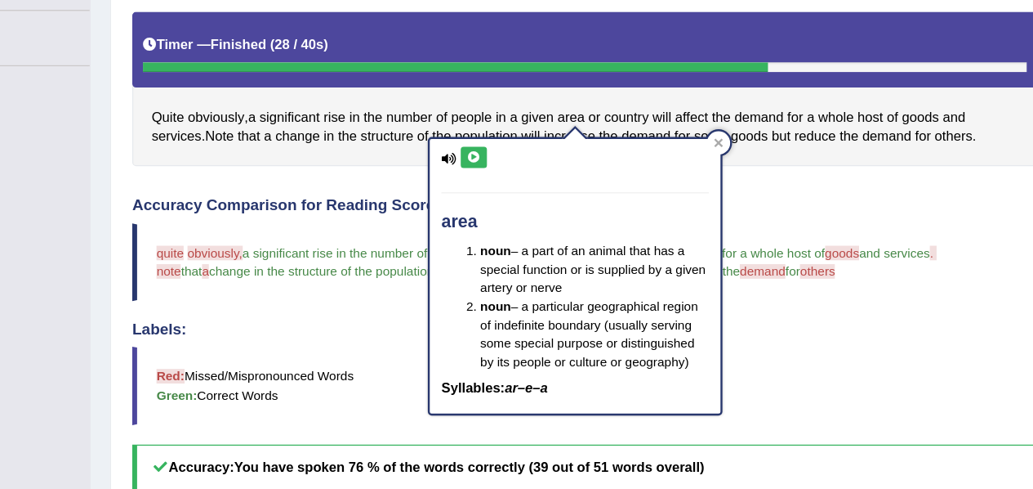
click at [516, 127] on icon at bounding box center [511, 132] width 12 height 10
click at [793, 310] on blockquote "Red: Missed/Mispronounced Words Green: Correct Words" at bounding box center [604, 324] width 763 height 65
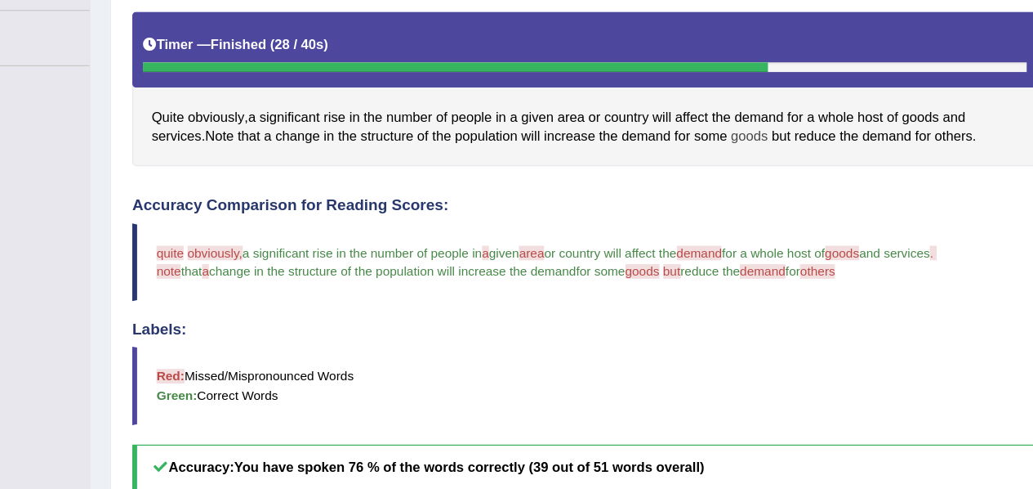
click at [749, 112] on span "goods" at bounding box center [743, 114] width 31 height 17
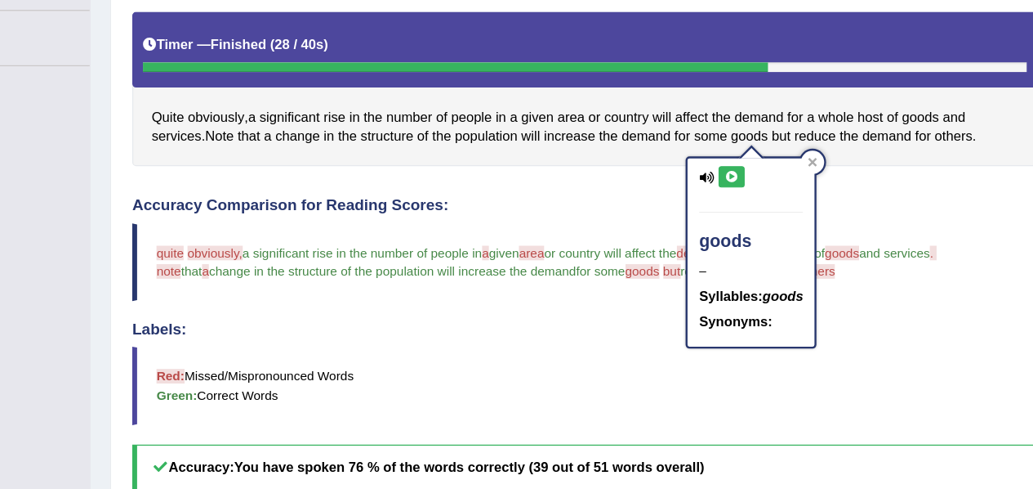
click at [724, 147] on icon at bounding box center [728, 149] width 12 height 10
click at [855, 322] on blockquote "Red: Missed/Mispronounced Words Green: Correct Words" at bounding box center [604, 324] width 763 height 65
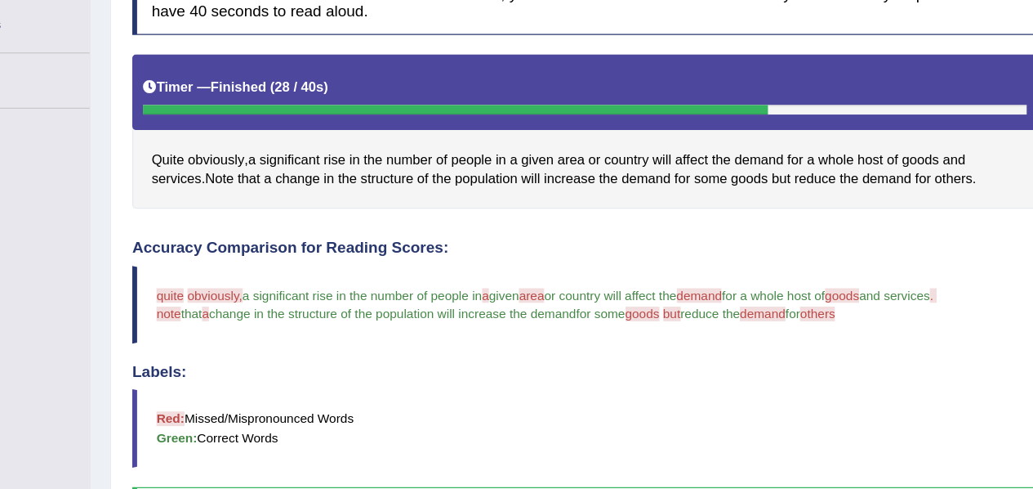
scroll to position [281, 0]
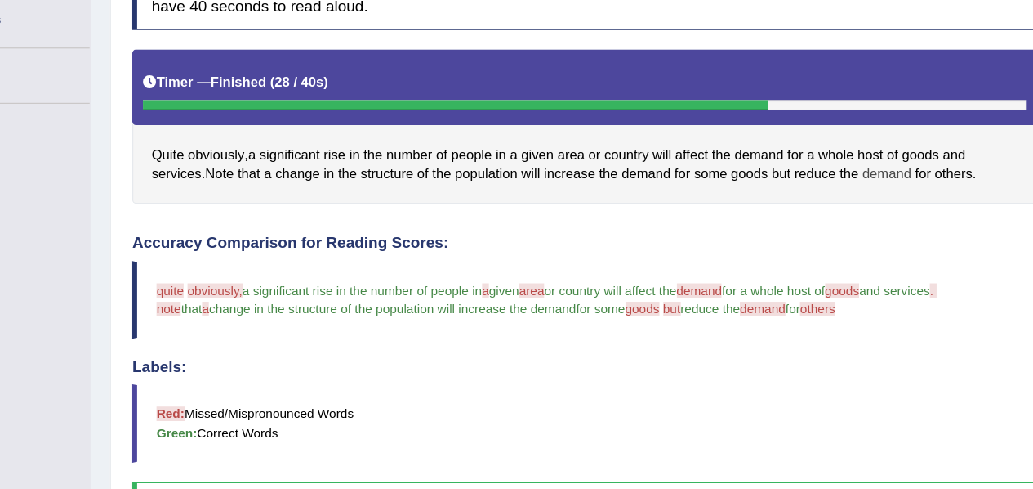
click at [859, 185] on span "demand" at bounding box center [859, 184] width 42 height 17
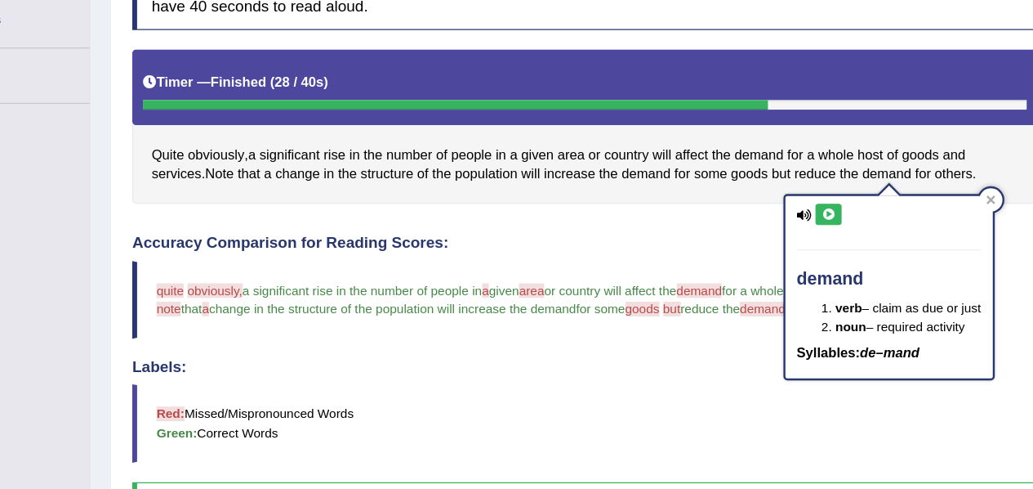
click at [808, 218] on icon at bounding box center [810, 219] width 12 height 10
click at [748, 213] on div "Instructions: Look at the text below. In 40 seconds, you must read this text al…" at bounding box center [604, 394] width 771 height 787
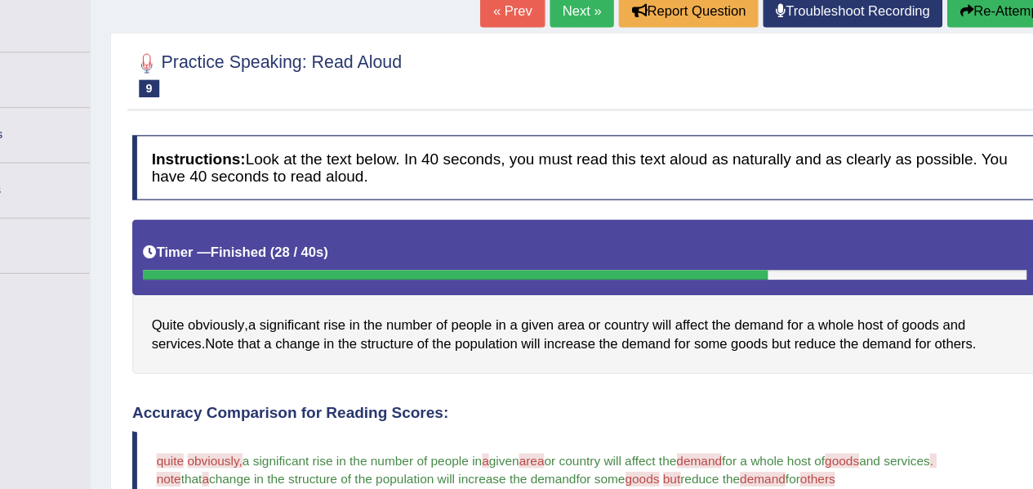
scroll to position [0, 0]
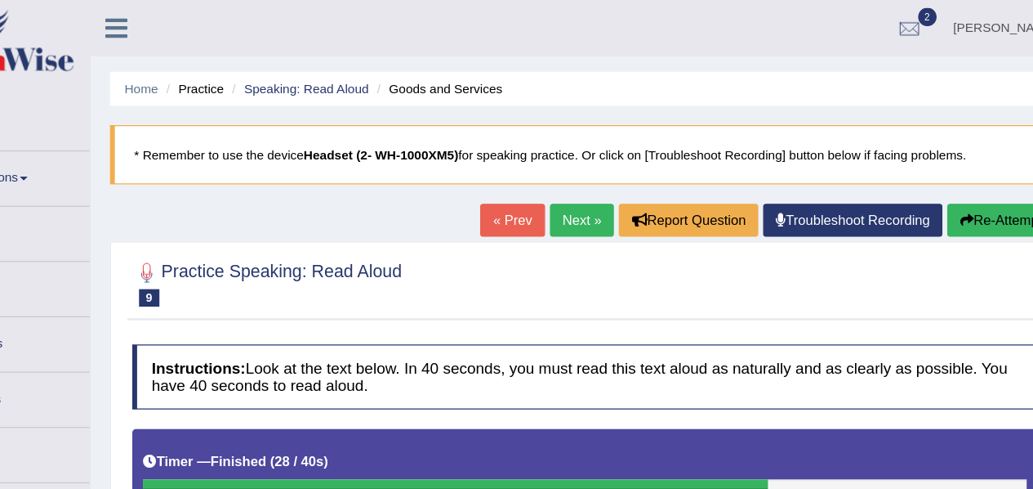
click at [585, 183] on link "Next »" at bounding box center [602, 186] width 54 height 28
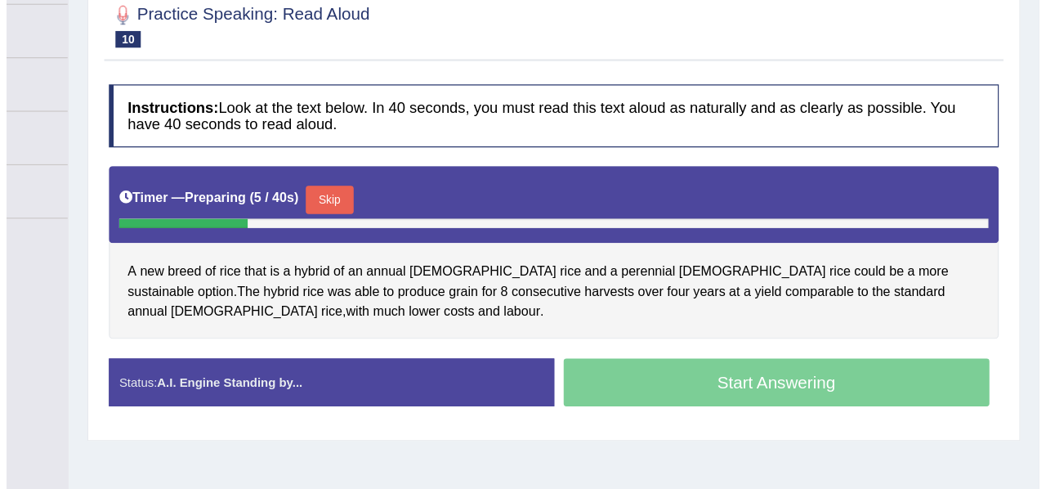
scroll to position [176, 0]
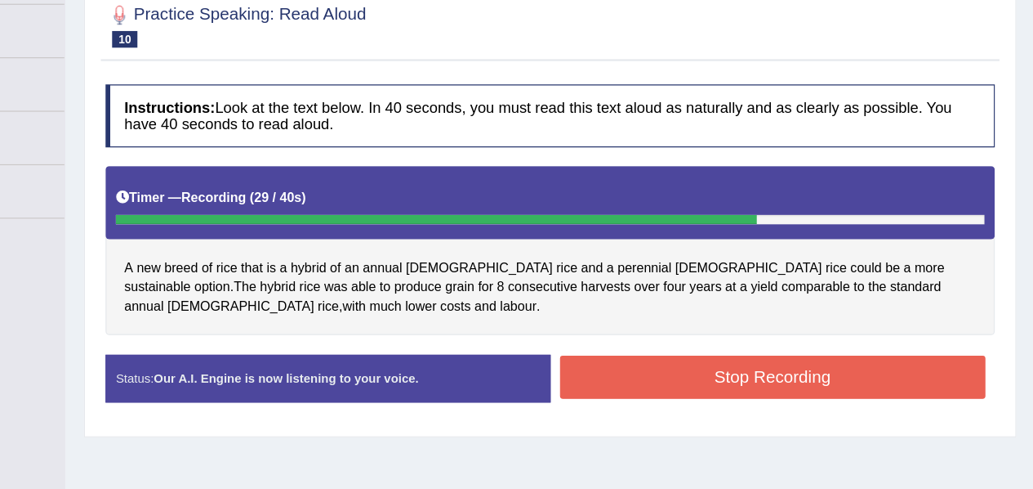
click at [714, 360] on button "Stop Recording" at bounding box center [805, 369] width 372 height 38
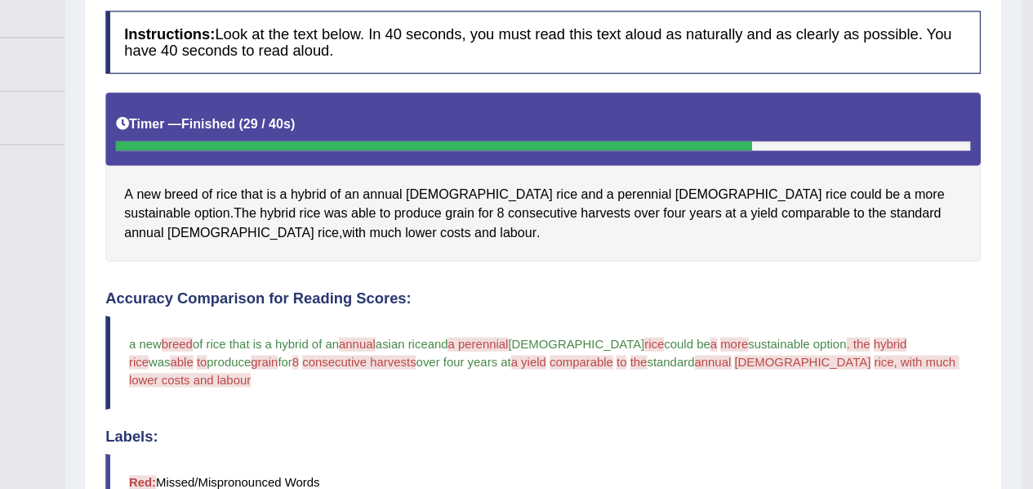
scroll to position [278, 0]
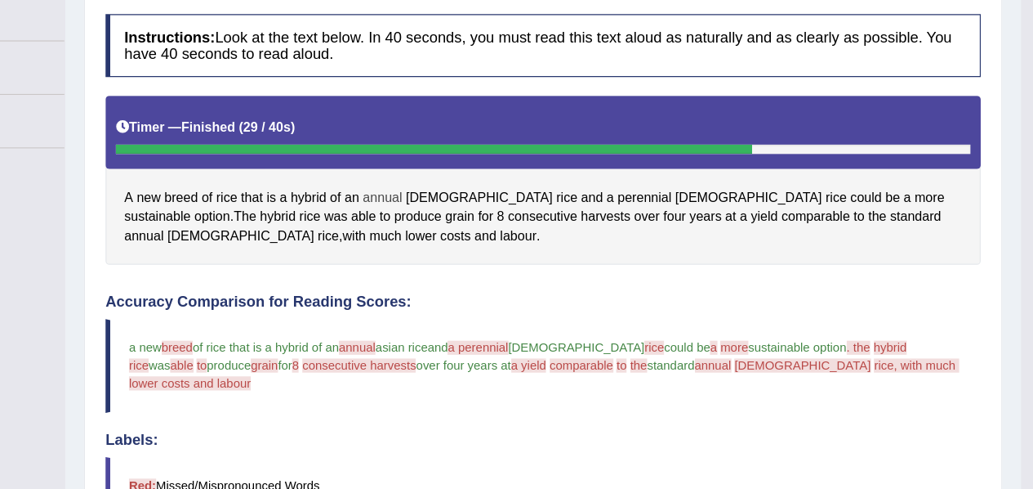
click at [464, 167] on span "annual" at bounding box center [465, 171] width 34 height 17
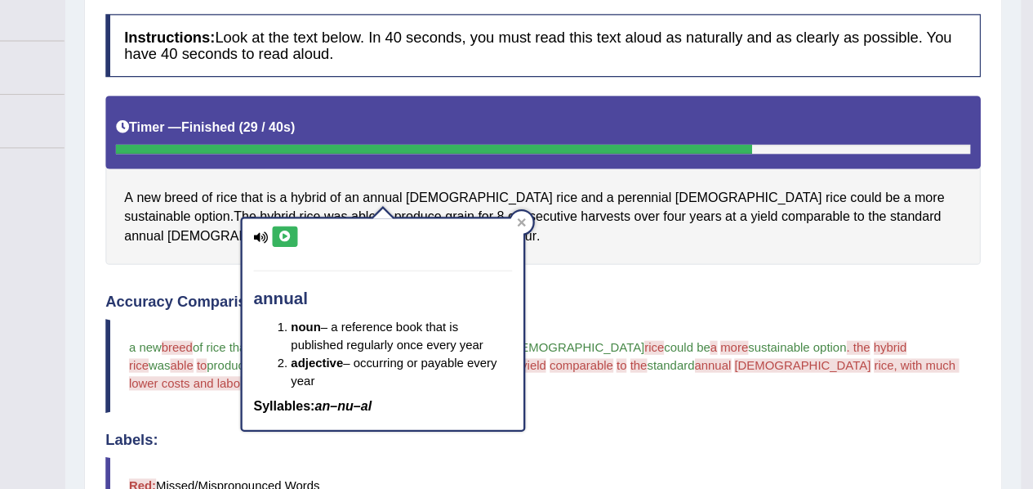
click at [377, 208] on icon at bounding box center [379, 206] width 12 height 10
click at [636, 247] on div "Instructions: Look at the text below. In 40 seconds, you must read this text al…" at bounding box center [604, 413] width 771 height 819
